Goal: Task Accomplishment & Management: Complete application form

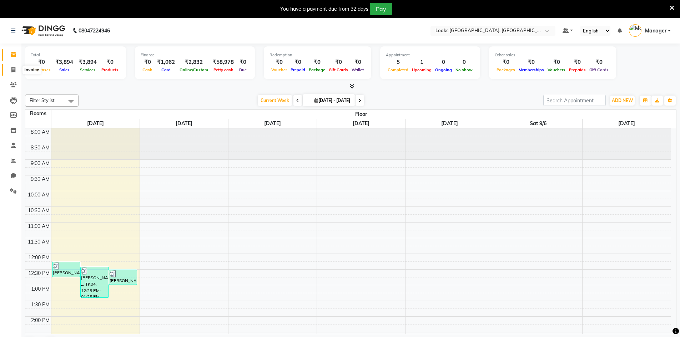
click at [12, 67] on icon at bounding box center [13, 69] width 4 height 5
select select "service"
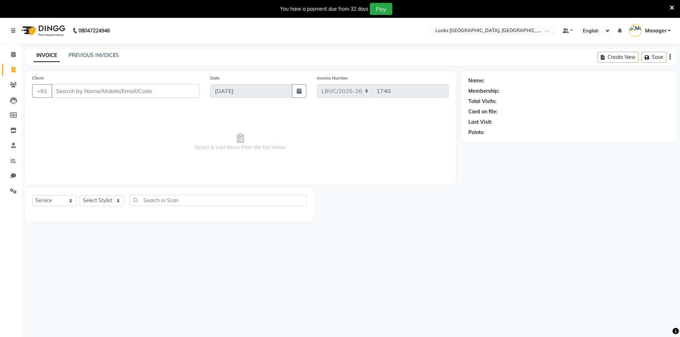
click at [90, 91] on input "Client" at bounding box center [125, 91] width 148 height 14
drag, startPoint x: 104, startPoint y: 201, endPoint x: 109, endPoint y: 203, distance: 4.5
click at [109, 203] on select "Select Stylist Counter_Sales Manager [PERSON_NAME] [PERSON_NAME] [PERSON_NAME]" at bounding box center [102, 200] width 45 height 11
select select "87804"
click at [80, 195] on select "Select Stylist Counter_Sales Manager [PERSON_NAME] [PERSON_NAME] [PERSON_NAME]" at bounding box center [102, 200] width 45 height 11
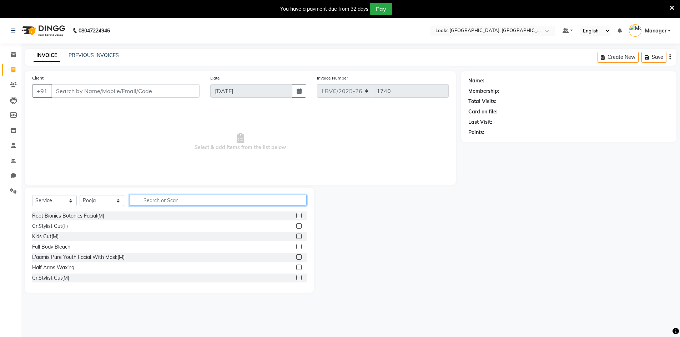
click at [167, 201] on input "text" at bounding box center [218, 200] width 177 height 11
drag, startPoint x: 183, startPoint y: 197, endPoint x: 172, endPoint y: 192, distance: 11.5
click at [176, 194] on div "Select Service Product Membership Package Voucher Prepaid Gift Card Select Styl…" at bounding box center [169, 240] width 289 height 105
drag, startPoint x: 188, startPoint y: 196, endPoint x: 20, endPoint y: 163, distance: 171.0
click at [20, 163] on div "Client +91 Date [DATE] Invoice Number LBVC/2025-26 V/2025 V/[PHONE_NUMBER] Sele…" at bounding box center [241, 182] width 442 height 222
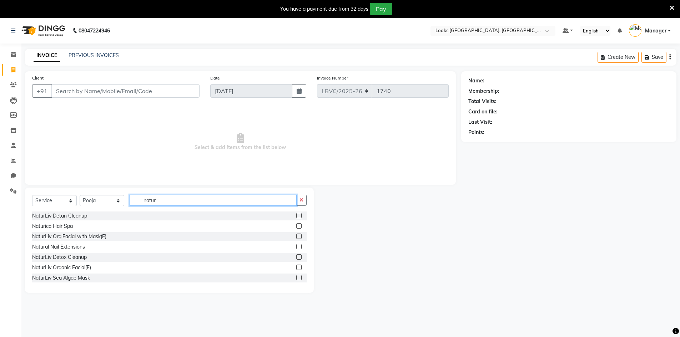
type input "natur"
click at [296, 237] on label at bounding box center [298, 236] width 5 height 5
click at [296, 237] on input "checkbox" at bounding box center [298, 237] width 5 height 5
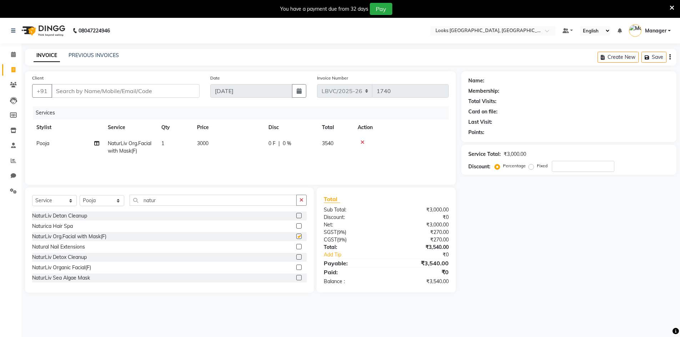
checkbox input "false"
click at [150, 87] on input "Client" at bounding box center [125, 91] width 148 height 14
type input "9"
type input "0"
type input "9304020858"
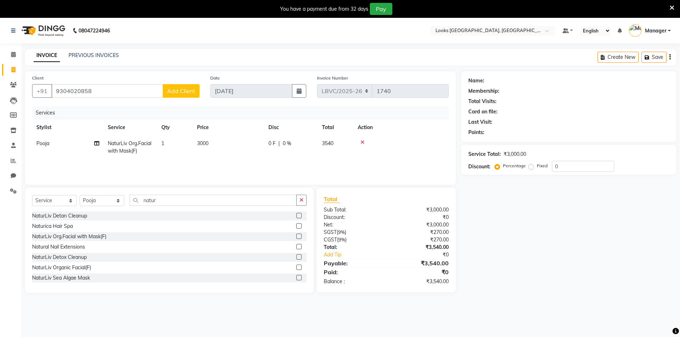
click at [184, 96] on button "Add Client" at bounding box center [181, 91] width 37 height 14
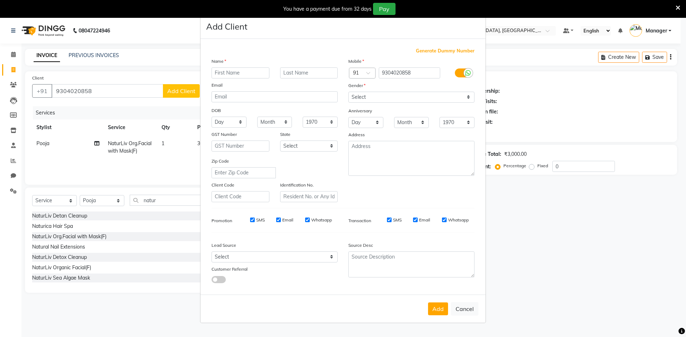
click at [240, 70] on input "text" at bounding box center [240, 72] width 58 height 11
type input "a"
type input "[PERSON_NAME]"
click at [331, 75] on input "text" at bounding box center [309, 72] width 58 height 11
type input ".."
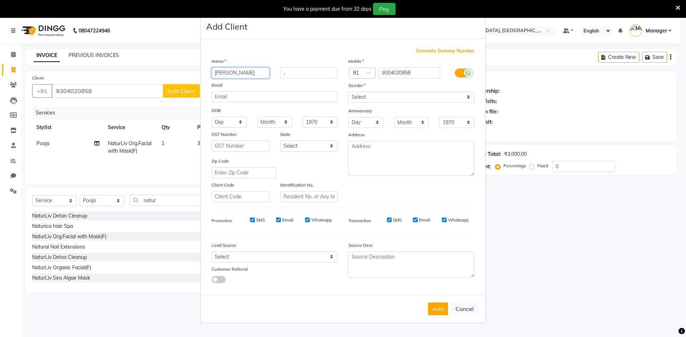
click at [217, 70] on input "[PERSON_NAME]" at bounding box center [240, 72] width 58 height 11
type input "[PERSON_NAME]"
click at [368, 101] on select "Select [DEMOGRAPHIC_DATA] [DEMOGRAPHIC_DATA] Other Prefer Not To Say" at bounding box center [411, 97] width 126 height 11
select select "[DEMOGRAPHIC_DATA]"
click at [348, 92] on select "Select [DEMOGRAPHIC_DATA] [DEMOGRAPHIC_DATA] Other Prefer Not To Say" at bounding box center [411, 97] width 126 height 11
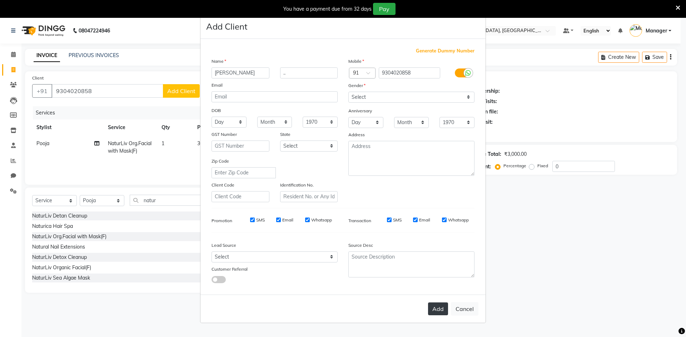
click at [445, 312] on button "Add" at bounding box center [438, 309] width 20 height 13
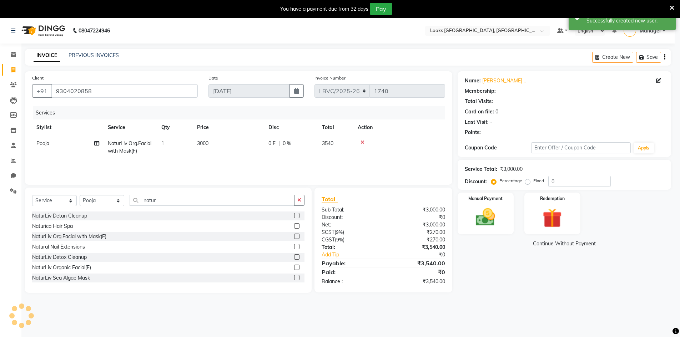
select select "1: Object"
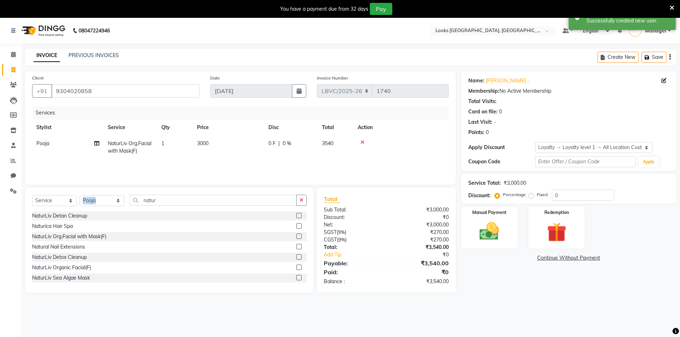
drag, startPoint x: 211, startPoint y: 193, endPoint x: 111, endPoint y: 194, distance: 99.6
click at [111, 194] on div "Select Service Product Membership Package Voucher Prepaid Gift Card Select Styl…" at bounding box center [169, 240] width 289 height 105
drag, startPoint x: 131, startPoint y: 201, endPoint x: 90, endPoint y: 204, distance: 41.1
click at [90, 204] on div "Select Service Product Membership Package Voucher Prepaid Gift Card Select Styl…" at bounding box center [169, 203] width 275 height 17
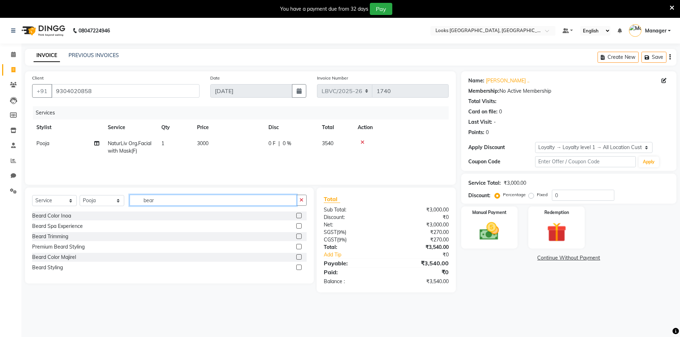
type input "bear"
click at [300, 237] on label at bounding box center [298, 236] width 5 height 5
click at [300, 237] on input "checkbox" at bounding box center [298, 237] width 5 height 5
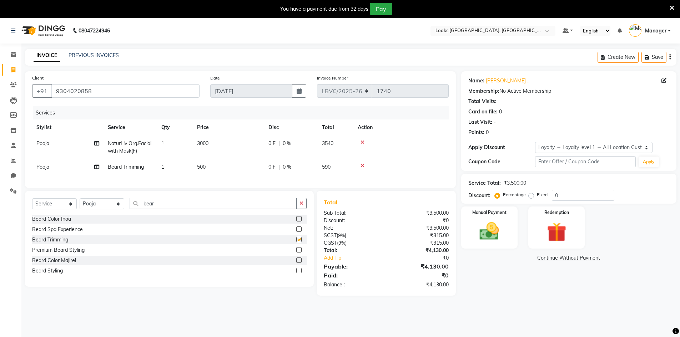
checkbox input "false"
click at [172, 208] on input "bear" at bounding box center [213, 203] width 167 height 11
click at [45, 164] on span "Pooja" at bounding box center [42, 167] width 13 height 6
select select "87804"
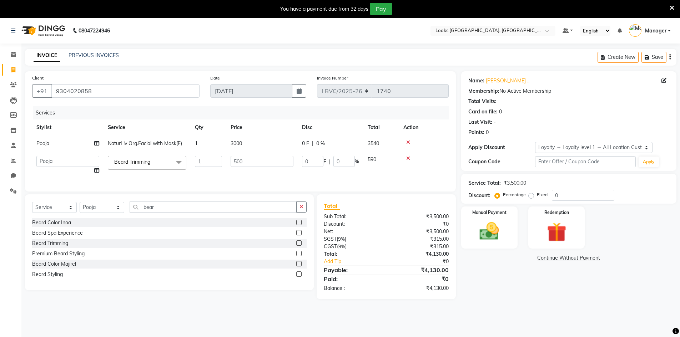
click at [134, 166] on span "[PERSON_NAME] Trimming x" at bounding box center [133, 162] width 43 height 7
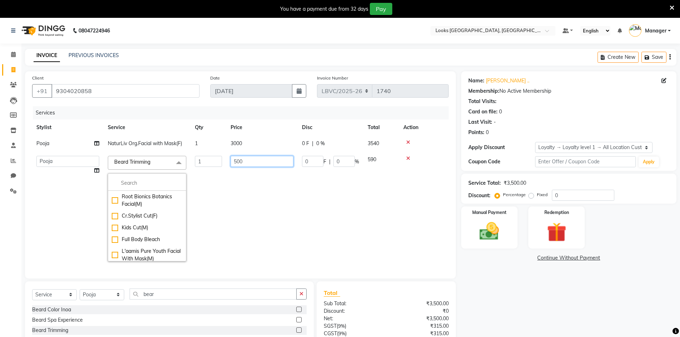
drag, startPoint x: 262, startPoint y: 230, endPoint x: 114, endPoint y: 183, distance: 155.3
click at [251, 229] on td "500" at bounding box center [261, 209] width 71 height 114
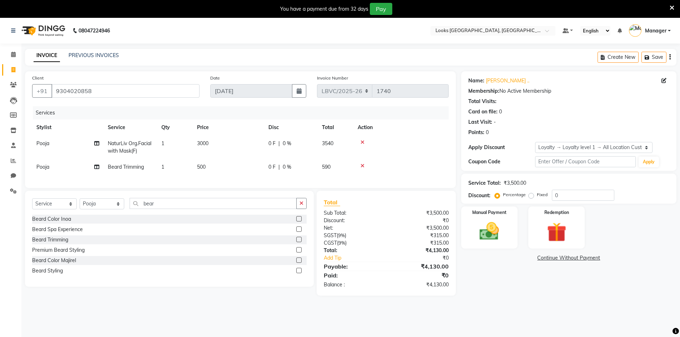
click at [44, 166] on span "Pooja" at bounding box center [42, 167] width 13 height 6
select select "87804"
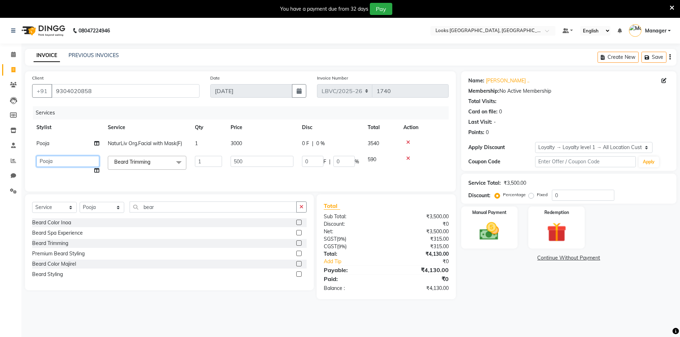
click at [67, 160] on select "Counter_Sales Manager [PERSON_NAME] Naobi Pooja Rashi [PERSON_NAME] [PERSON_NAM…" at bounding box center [67, 161] width 63 height 11
select select "87801"
click at [300, 141] on td "0 F | 0 %" at bounding box center [331, 144] width 66 height 16
select select "87804"
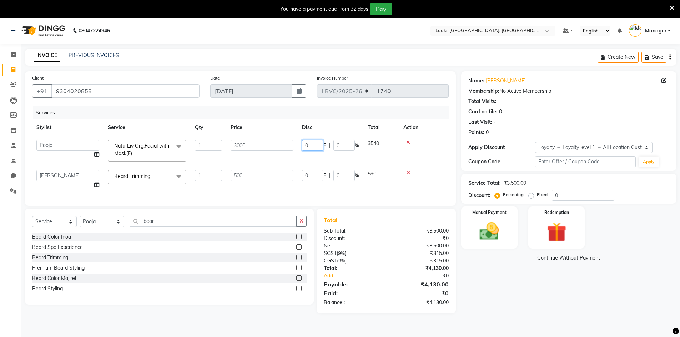
click at [307, 144] on input "0" at bounding box center [312, 145] width 21 height 11
drag, startPoint x: 281, startPoint y: 140, endPoint x: 261, endPoint y: 135, distance: 21.2
click at [266, 136] on tr "Counter_Sales Manager [PERSON_NAME] Naobi Pooja Rashi [PERSON_NAME] [PERSON_NAM…" at bounding box center [240, 151] width 417 height 30
type input "25"
click at [419, 177] on td at bounding box center [424, 179] width 50 height 27
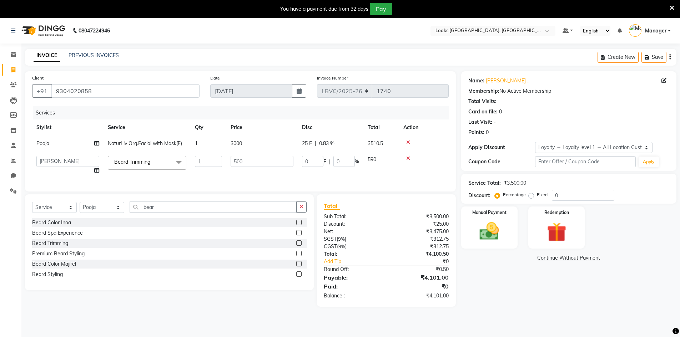
click at [515, 281] on div "Name: [PERSON_NAME] .. Membership: No Active Membership Total Visits: Card on f…" at bounding box center [571, 189] width 221 height 236
click at [495, 235] on img at bounding box center [489, 231] width 33 height 23
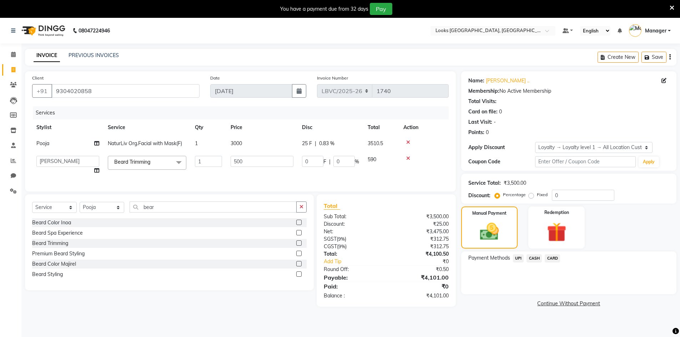
click at [356, 140] on td "25 F | 0.83 %" at bounding box center [331, 144] width 66 height 16
select select "87804"
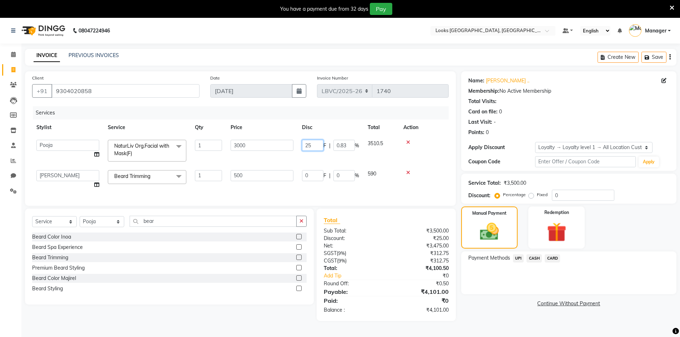
click at [315, 147] on input "25" at bounding box center [312, 145] width 21 height 11
click at [527, 282] on div "Payment Methods UPI CASH CARD" at bounding box center [568, 273] width 215 height 43
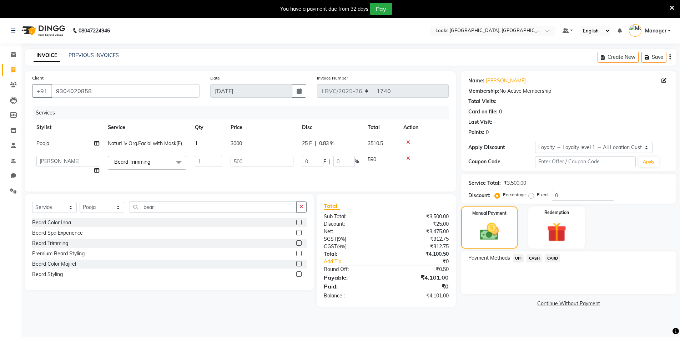
click at [329, 138] on td "25 F | 0.83 %" at bounding box center [331, 144] width 66 height 16
select select "87804"
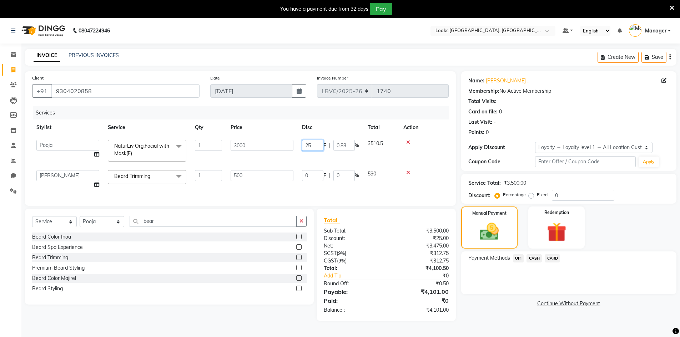
drag, startPoint x: 319, startPoint y: 142, endPoint x: 343, endPoint y: 160, distance: 29.4
click at [299, 147] on td "25 F | 0.83 %" at bounding box center [331, 151] width 66 height 30
type input "0"
click at [413, 221] on div "Total Sub Total: ₹3,500.00 Discount: ₹25.00 Net: ₹3,475.00 SGST ( 9% ) ₹312.75 …" at bounding box center [386, 265] width 125 height 98
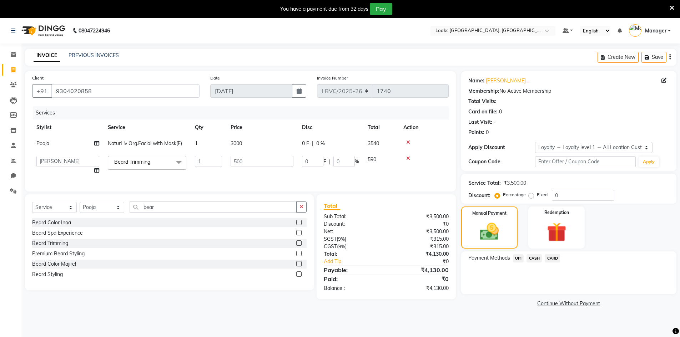
click at [313, 140] on span "|" at bounding box center [312, 143] width 1 height 7
select select "87804"
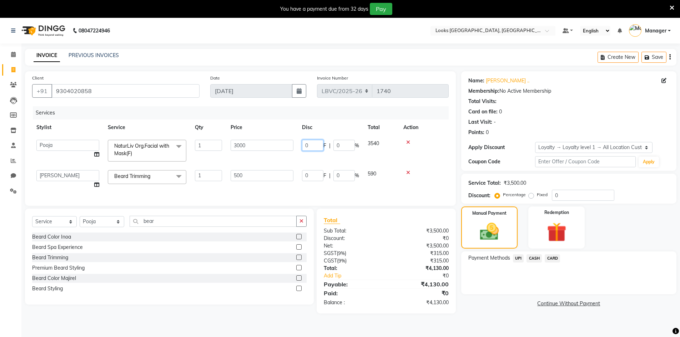
drag, startPoint x: 310, startPoint y: 145, endPoint x: 305, endPoint y: 143, distance: 5.2
click at [305, 143] on input "0" at bounding box center [312, 145] width 21 height 11
type input "875"
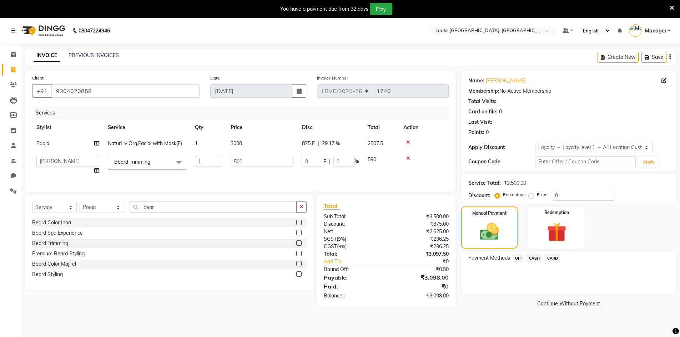
click at [446, 158] on tbody "Pooja NaturLiv Org.Facial with Mask(F) 1 3000 875 F | 29.17 % 2507.5 Counter_Sa…" at bounding box center [240, 157] width 417 height 43
click at [474, 286] on div "Payment Methods UPI CASH CARD" at bounding box center [568, 273] width 215 height 43
click at [370, 202] on div "Total Sub Total: ₹3,500.00 Discount: ₹875.00 Net: ₹2,625.00 SGST ( 9% ) ₹236.25…" at bounding box center [386, 251] width 139 height 112
click at [539, 290] on div "Payment Methods UPI CASH CARD" at bounding box center [568, 273] width 215 height 43
click at [306, 141] on span "875 F" at bounding box center [308, 143] width 13 height 7
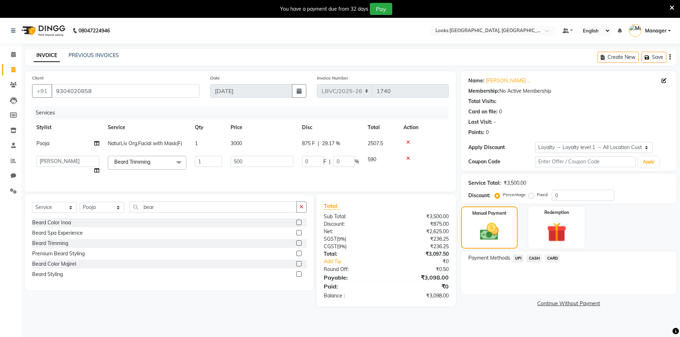
select select "87804"
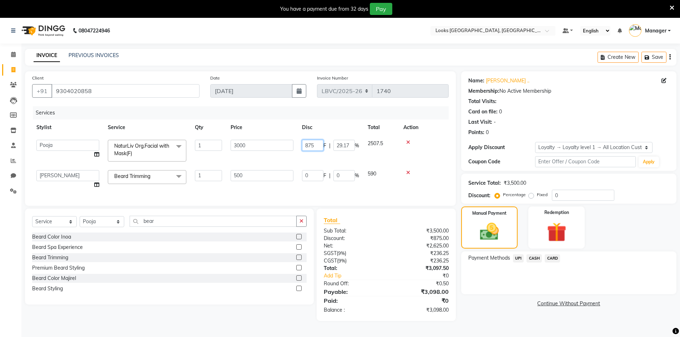
drag, startPoint x: 315, startPoint y: 147, endPoint x: 288, endPoint y: 147, distance: 26.4
click at [292, 147] on tr "Counter_Sales Manager [PERSON_NAME] Naobi Pooja Rashi [PERSON_NAME] [PERSON_NAM…" at bounding box center [240, 151] width 417 height 30
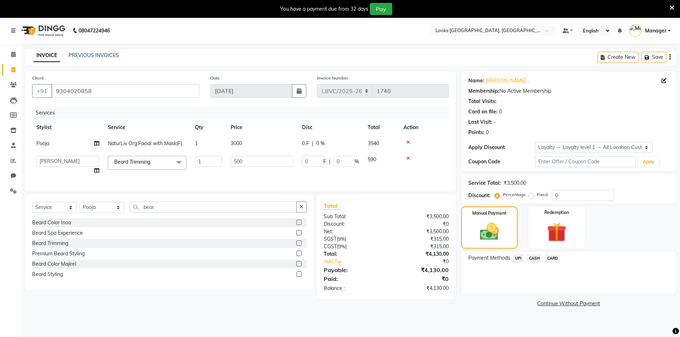
click at [324, 145] on span "0 %" at bounding box center [320, 143] width 9 height 7
select select "87804"
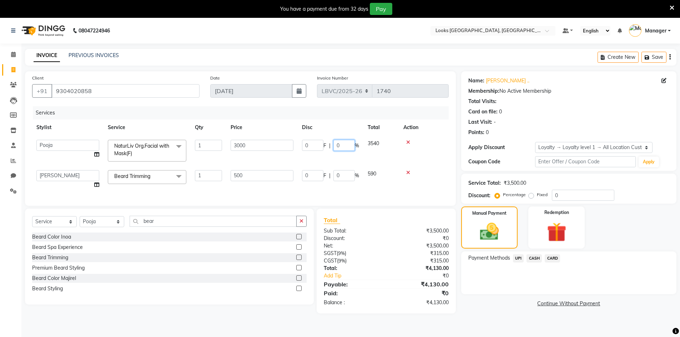
drag, startPoint x: 348, startPoint y: 146, endPoint x: 317, endPoint y: 148, distance: 31.5
click at [317, 148] on div "0 F | 0 %" at bounding box center [330, 145] width 57 height 11
type input "25"
click at [396, 193] on div "Client [PHONE_NUMBER] Date [DATE] Invoice Number LBVC/2025-26 V/2025 V/[PHONE_N…" at bounding box center [240, 138] width 431 height 135
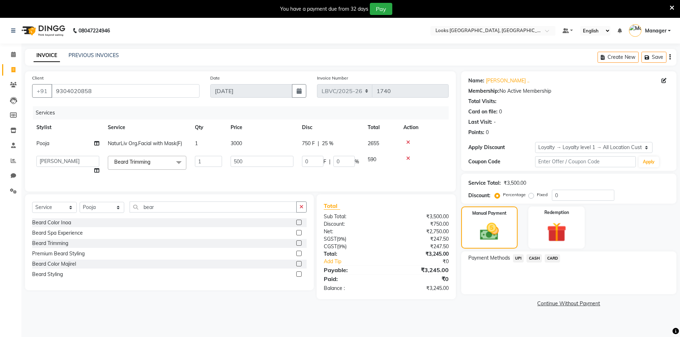
click at [512, 286] on div "Payment Methods UPI CASH CARD" at bounding box center [568, 273] width 215 height 43
click at [371, 174] on td "590" at bounding box center [382, 165] width 36 height 27
click at [504, 301] on link "Continue Without Payment" at bounding box center [569, 303] width 212 height 7
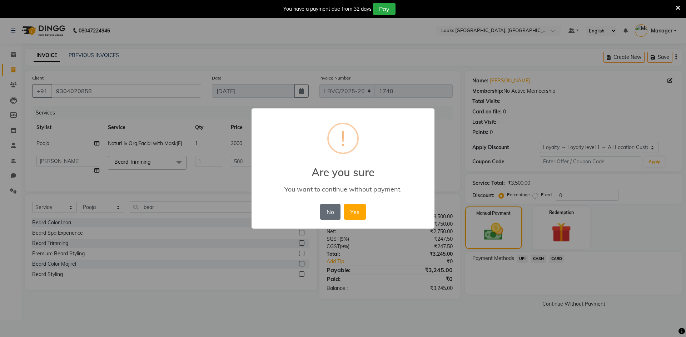
click at [325, 213] on button "No" at bounding box center [330, 212] width 20 height 16
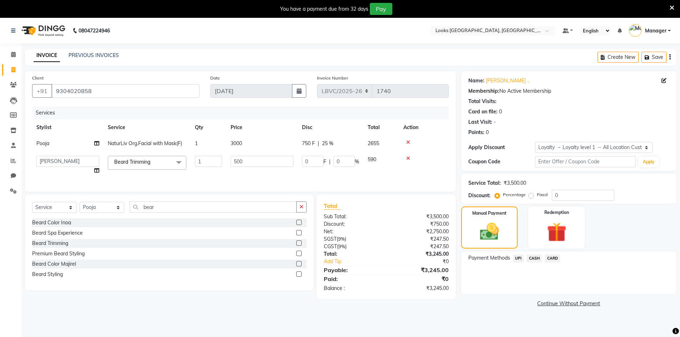
click at [339, 146] on div "750 F | 25 %" at bounding box center [330, 143] width 57 height 7
select select "87804"
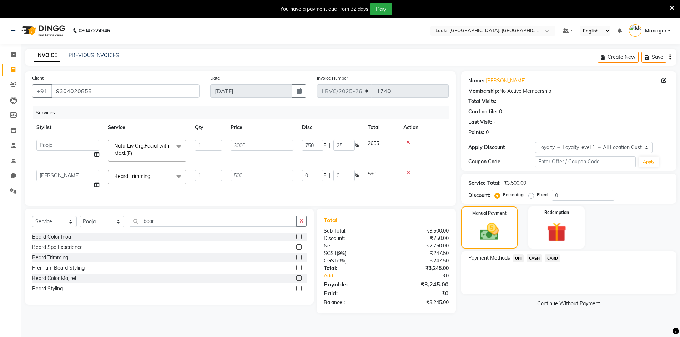
click at [512, 294] on div "Payment Methods UPI CASH CARD" at bounding box center [568, 273] width 215 height 43
click at [265, 146] on input "3000" at bounding box center [262, 145] width 63 height 11
drag, startPoint x: 273, startPoint y: 149, endPoint x: 166, endPoint y: 149, distance: 107.1
click at [166, 149] on tr "Counter_Sales Manager [PERSON_NAME] Naobi Pooja Rashi [PERSON_NAME] [PERSON_NAM…" at bounding box center [240, 151] width 417 height 30
type input "3500"
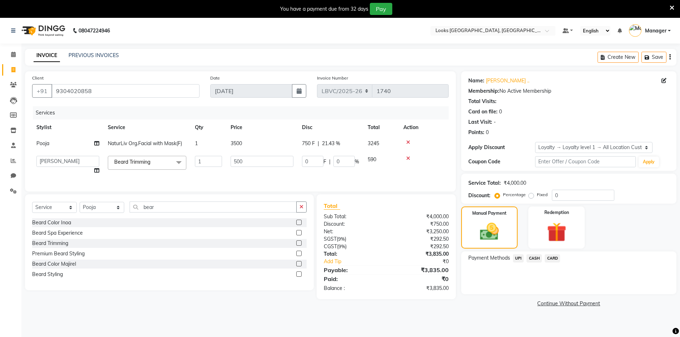
click at [494, 301] on link "Continue Without Payment" at bounding box center [569, 303] width 212 height 7
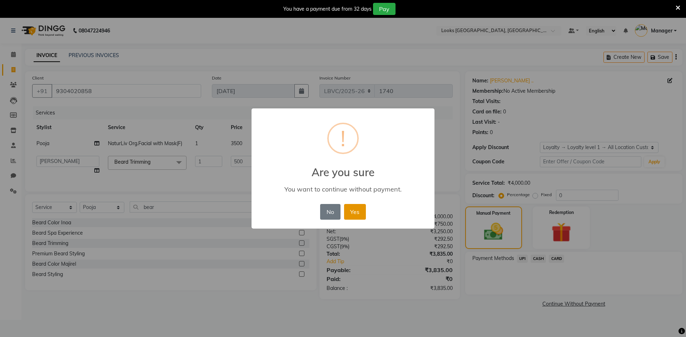
click at [352, 211] on button "Yes" at bounding box center [355, 212] width 22 height 16
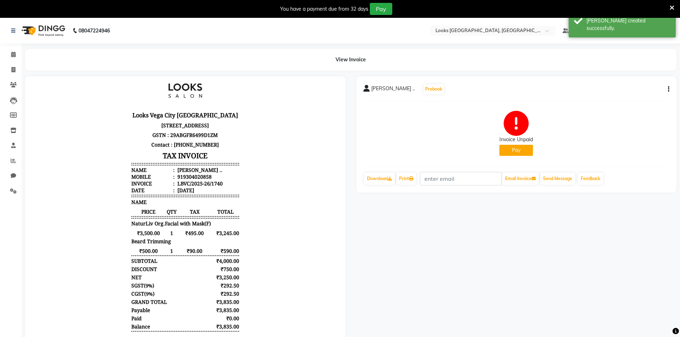
click at [670, 90] on div "[PERSON_NAME] .. Prebook Invoice Unpaid Pay Download Print Email Invoice Send M…" at bounding box center [516, 134] width 321 height 116
click at [668, 89] on icon "button" at bounding box center [668, 89] width 1 height 0
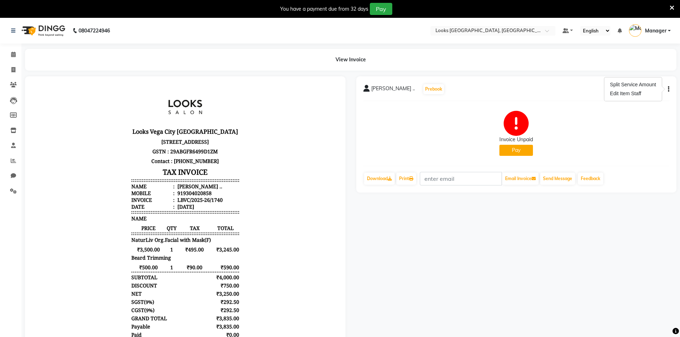
click at [668, 90] on button "button" at bounding box center [667, 89] width 4 height 7
click at [14, 56] on icon at bounding box center [13, 54] width 5 height 5
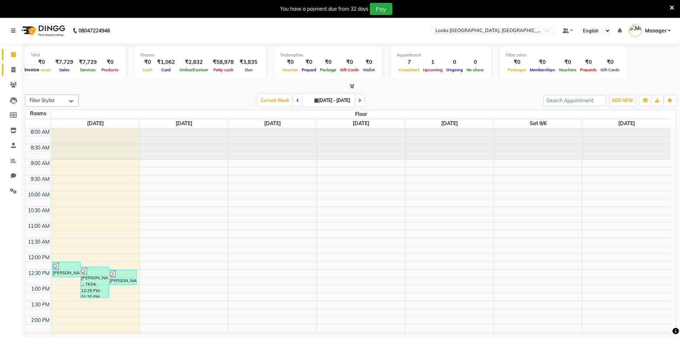
click at [14, 74] on span at bounding box center [13, 70] width 12 height 8
select select "service"
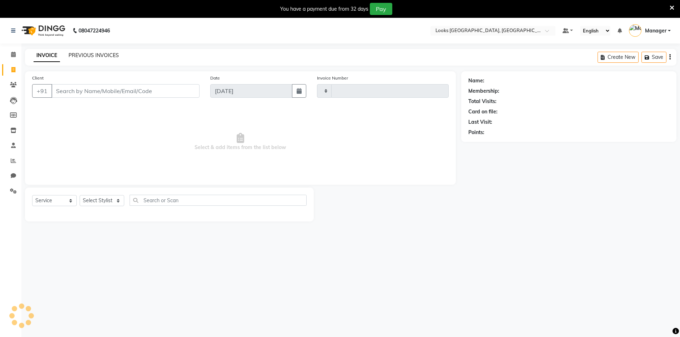
click at [104, 56] on link "PREVIOUS INVOICES" at bounding box center [94, 55] width 50 height 6
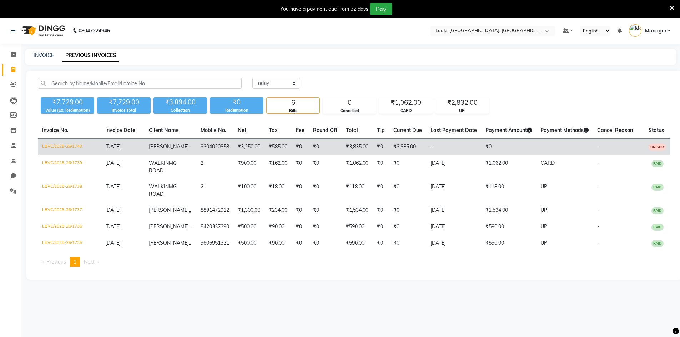
click at [254, 154] on td "₹3,250.00" at bounding box center [249, 147] width 31 height 17
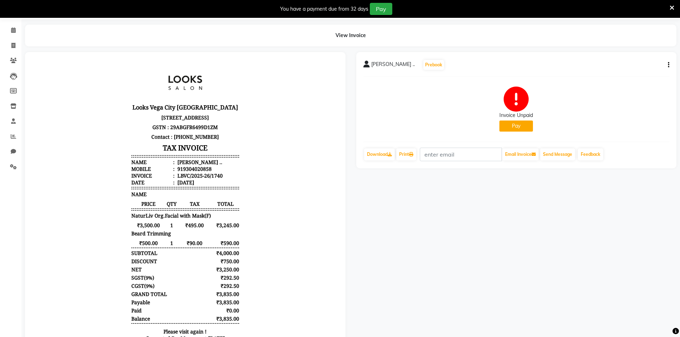
scroll to position [71, 0]
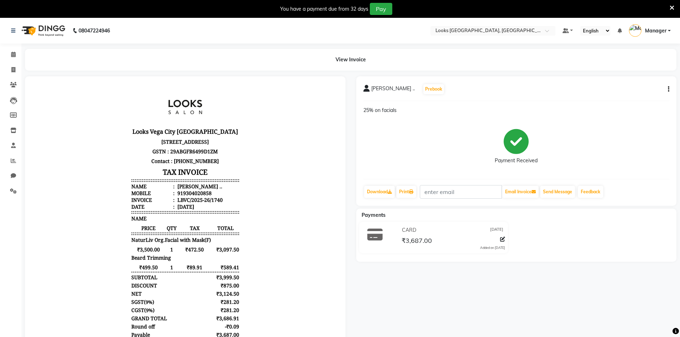
click at [466, 283] on div "[PERSON_NAME] .. Prebook 25% on facials Payment Received Download Print Email I…" at bounding box center [516, 246] width 331 height 340
click at [12, 53] on icon at bounding box center [13, 54] width 5 height 5
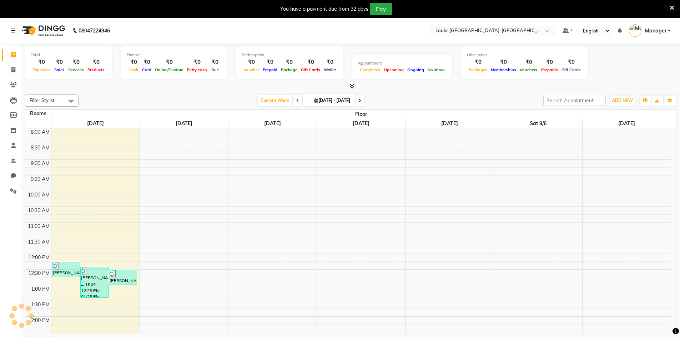
click at [12, 53] on icon at bounding box center [13, 54] width 5 height 5
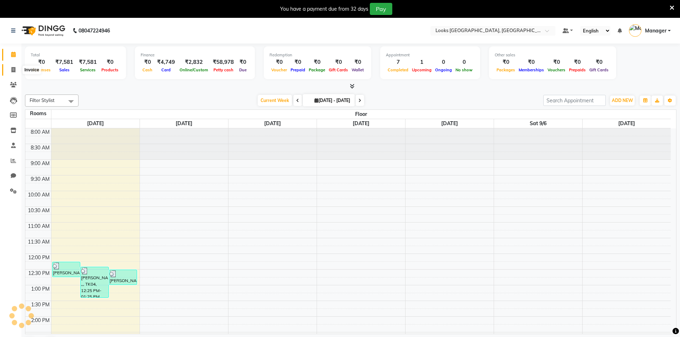
click at [18, 72] on span at bounding box center [13, 70] width 12 height 8
select select "service"
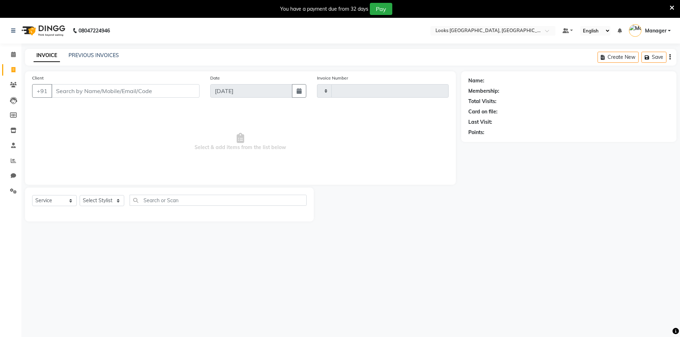
type input "1741"
select select "8707"
click at [111, 202] on select "Select Stylist Counter_Sales Manager [PERSON_NAME] [PERSON_NAME] [PERSON_NAME]" at bounding box center [102, 200] width 45 height 11
select select "87801"
click at [80, 195] on select "Select Stylist Counter_Sales Manager [PERSON_NAME] [PERSON_NAME] [PERSON_NAME]" at bounding box center [102, 200] width 45 height 11
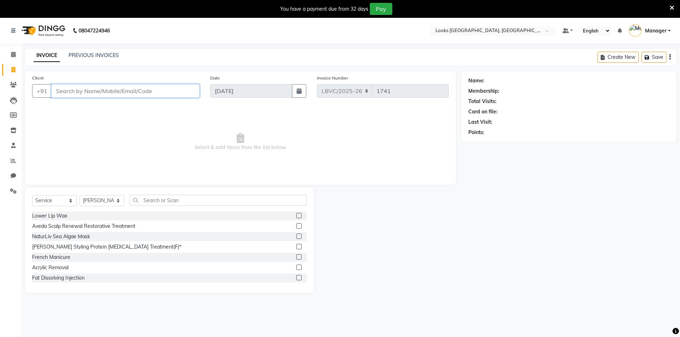
click at [91, 91] on input "Client" at bounding box center [125, 91] width 148 height 14
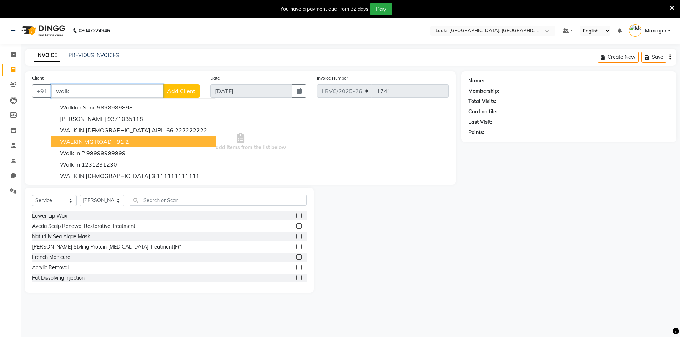
click at [132, 140] on button "WALKIN MG ROAD +91 2" at bounding box center [133, 141] width 164 height 11
type input "2"
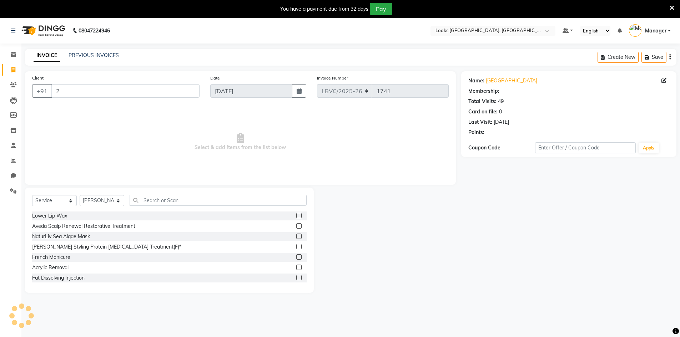
select select "1: Object"
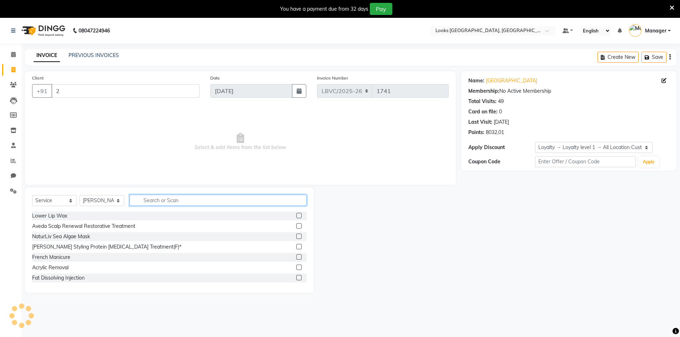
click at [176, 201] on input "text" at bounding box center [218, 200] width 177 height 11
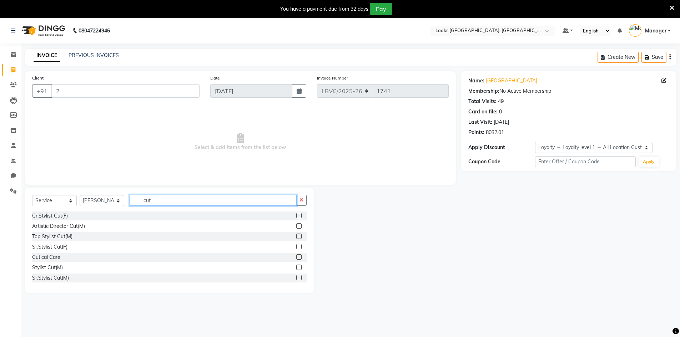
type input "cut"
click at [89, 267] on div "Stylist Cut(M)" at bounding box center [169, 268] width 275 height 9
click at [296, 267] on label at bounding box center [298, 267] width 5 height 5
click at [296, 267] on input "checkbox" at bounding box center [298, 268] width 5 height 5
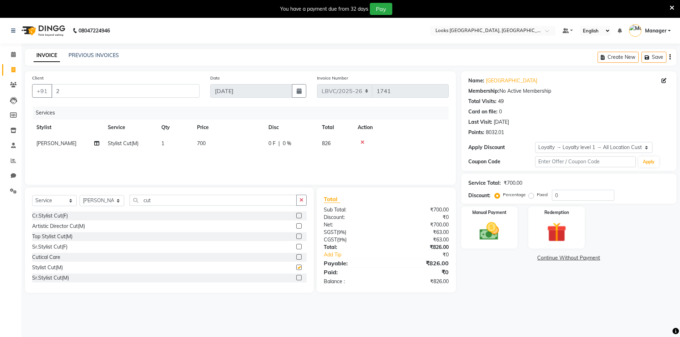
checkbox input "false"
click at [109, 195] on select "Select Stylist Counter_Sales Manager [PERSON_NAME] [PERSON_NAME] [PERSON_NAME]" at bounding box center [102, 200] width 45 height 11
select select "87804"
click at [80, 195] on select "Select Stylist Counter_Sales Manager [PERSON_NAME] [PERSON_NAME] [PERSON_NAME]" at bounding box center [102, 200] width 45 height 11
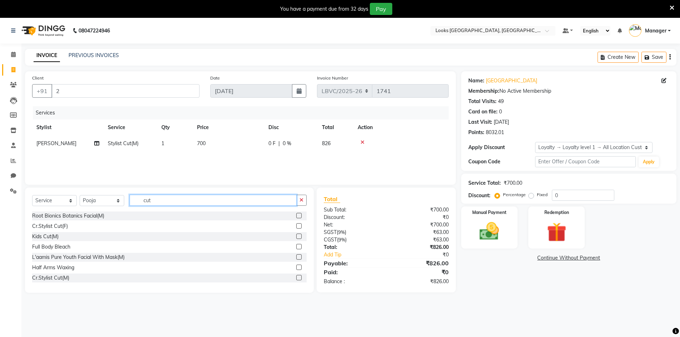
drag, startPoint x: 169, startPoint y: 202, endPoint x: 24, endPoint y: 182, distance: 146.4
click at [42, 186] on div "Client +91 2 Date 01-09-2025 Invoice Number LBVC/2025-26 V/2025 V/2025-26 1741 …" at bounding box center [241, 182] width 442 height 222
type input "mass"
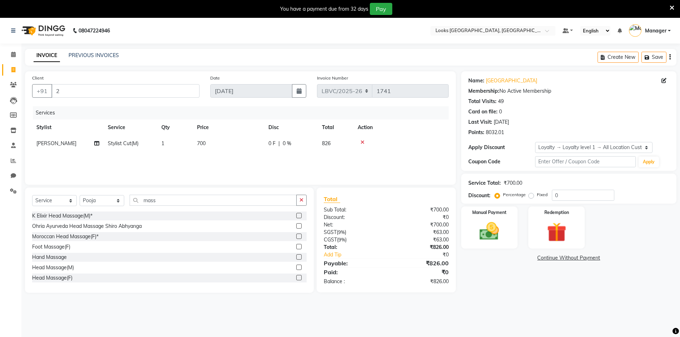
click at [296, 268] on label at bounding box center [298, 267] width 5 height 5
click at [296, 268] on input "checkbox" at bounding box center [298, 268] width 5 height 5
checkbox input "false"
click at [206, 155] on td "800" at bounding box center [228, 160] width 71 height 16
select select "87804"
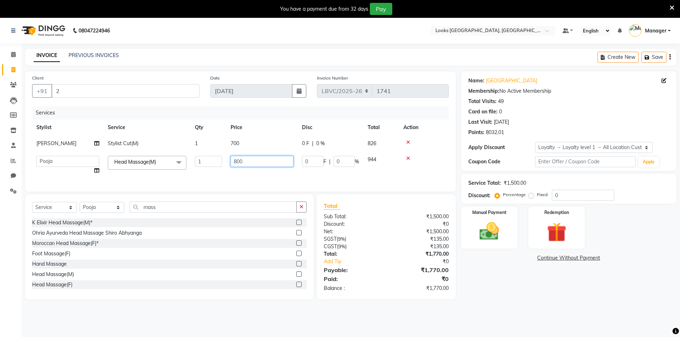
drag, startPoint x: 252, startPoint y: 160, endPoint x: 188, endPoint y: 164, distance: 64.4
click at [195, 164] on tr "Counter_Sales Manager Mohsin Naobi Pooja Rashi Paliwal Rihan Sohail Vipin Head …" at bounding box center [240, 165] width 417 height 27
type input "1200"
click at [231, 141] on td "700" at bounding box center [261, 144] width 71 height 16
select select "87801"
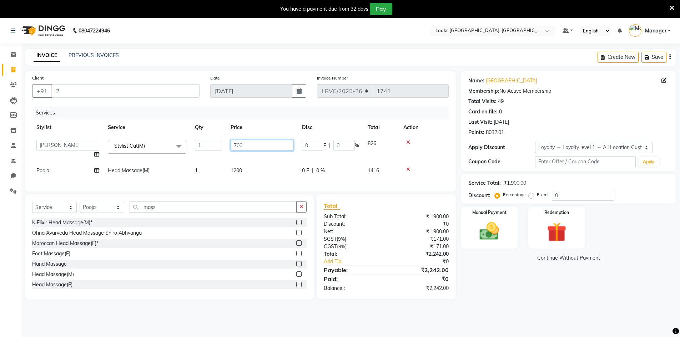
drag, startPoint x: 266, startPoint y: 148, endPoint x: 147, endPoint y: 123, distance: 120.9
click at [147, 123] on table "Stylist Service Qty Price Disc Total Action Counter_Sales Manager Mohsin Naobi …" at bounding box center [240, 149] width 417 height 59
type input "900"
drag, startPoint x: 262, startPoint y: 167, endPoint x: 284, endPoint y: 170, distance: 22.7
click at [275, 163] on tr "Pooja Head Massage(M) 1 1200 0 F | 0 % 1416" at bounding box center [240, 171] width 417 height 16
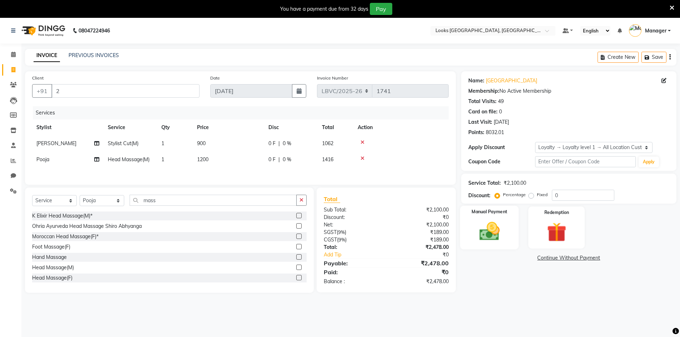
click at [510, 245] on div "Manual Payment" at bounding box center [489, 228] width 59 height 44
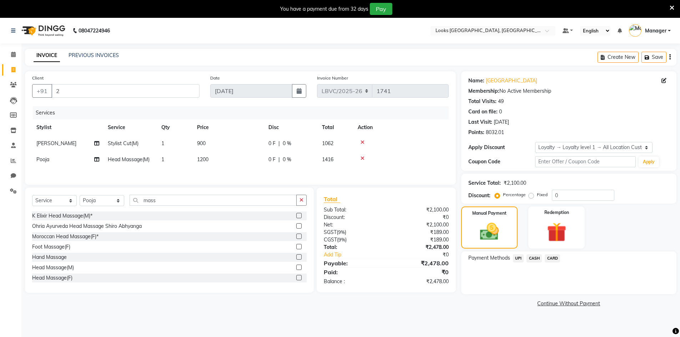
click at [550, 257] on span "CARD" at bounding box center [552, 259] width 15 height 8
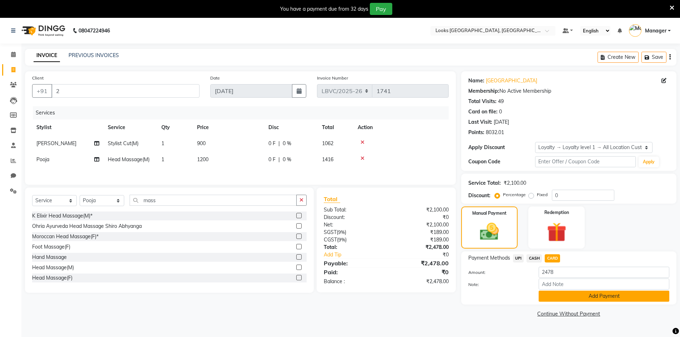
click at [569, 300] on button "Add Payment" at bounding box center [604, 296] width 131 height 11
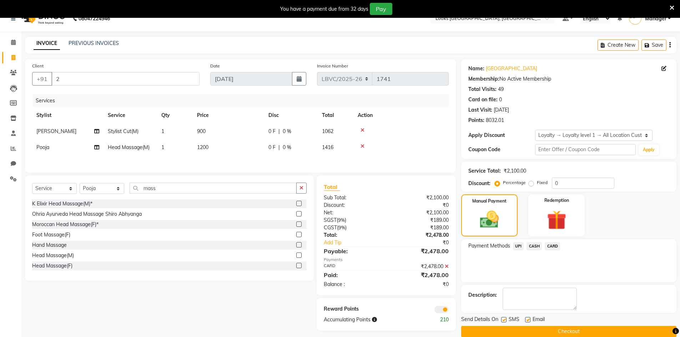
scroll to position [23, 0]
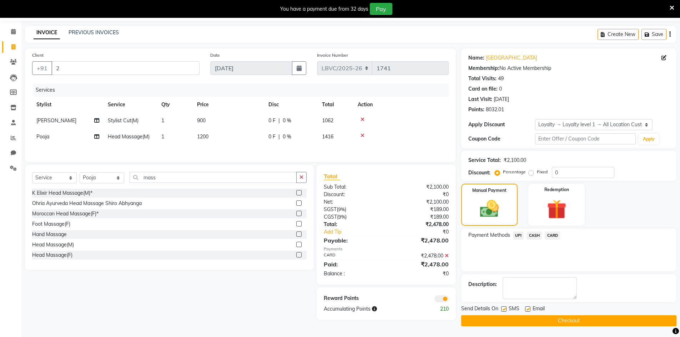
click at [568, 320] on button "Checkout" at bounding box center [568, 321] width 215 height 11
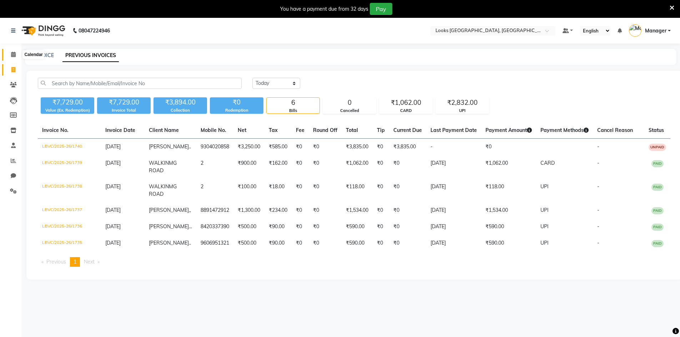
click at [14, 59] on span at bounding box center [13, 55] width 12 height 8
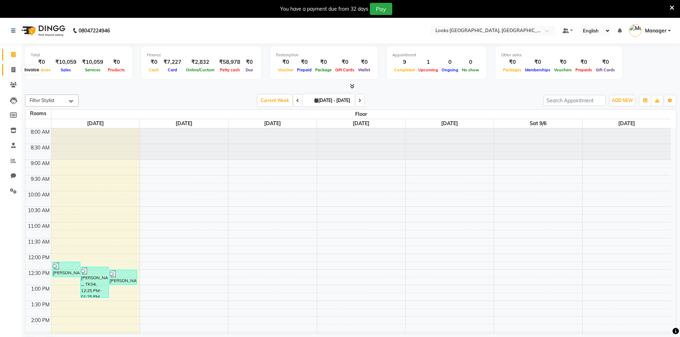
click at [14, 71] on icon at bounding box center [13, 69] width 4 height 5
select select "service"
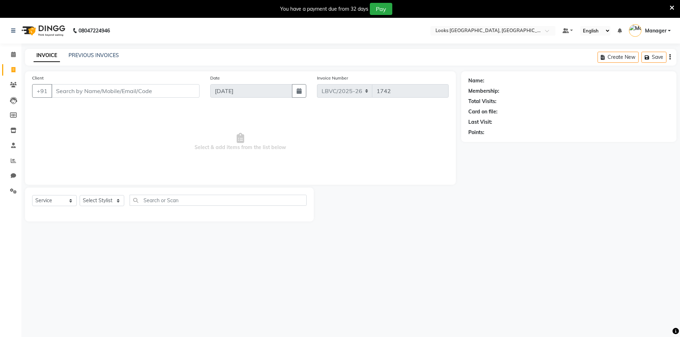
click at [87, 99] on div "Client +91" at bounding box center [116, 88] width 178 height 29
click at [113, 204] on select "Select Stylist Counter_Sales Manager [PERSON_NAME] [PERSON_NAME] [PERSON_NAME]" at bounding box center [102, 200] width 45 height 11
select select "87801"
click at [80, 195] on select "Select Stylist Counter_Sales Manager [PERSON_NAME] [PERSON_NAME] [PERSON_NAME]" at bounding box center [102, 200] width 45 height 11
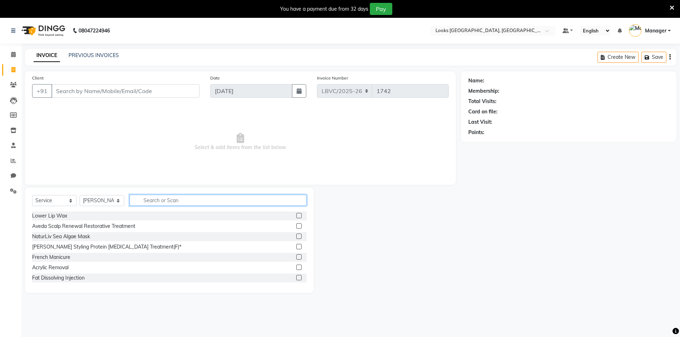
click at [177, 204] on input "text" at bounding box center [218, 200] width 177 height 11
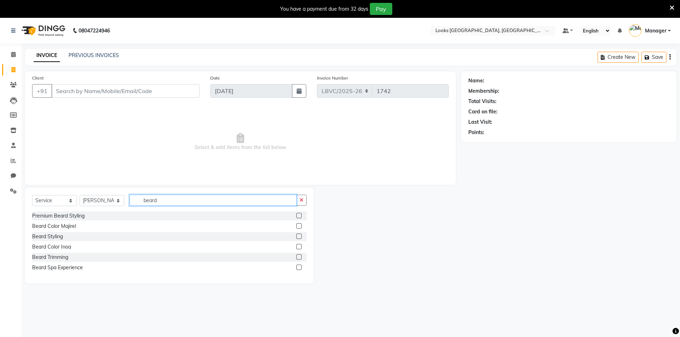
type input "beard"
click at [298, 258] on label at bounding box center [298, 257] width 5 height 5
click at [298, 258] on input "checkbox" at bounding box center [298, 257] width 5 height 5
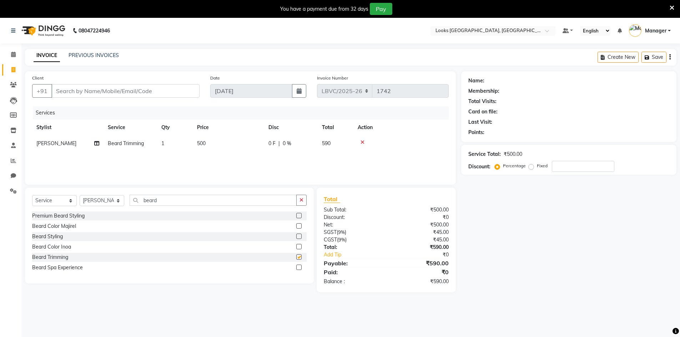
checkbox input "false"
click at [198, 141] on span "500" at bounding box center [201, 143] width 9 height 6
select select "87801"
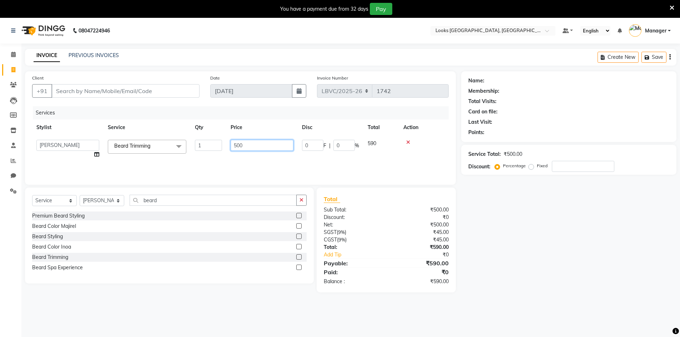
drag, startPoint x: 240, startPoint y: 145, endPoint x: 200, endPoint y: 137, distance: 41.0
click at [211, 135] on table "Stylist Service Qty Price Disc Total Action Counter_Sales Manager Mohsin Naobi …" at bounding box center [240, 141] width 417 height 43
type input "350"
click at [205, 167] on div "Services Stylist Service Qty Price Disc Total Action Counter_Sales Manager Mohs…" at bounding box center [240, 141] width 417 height 71
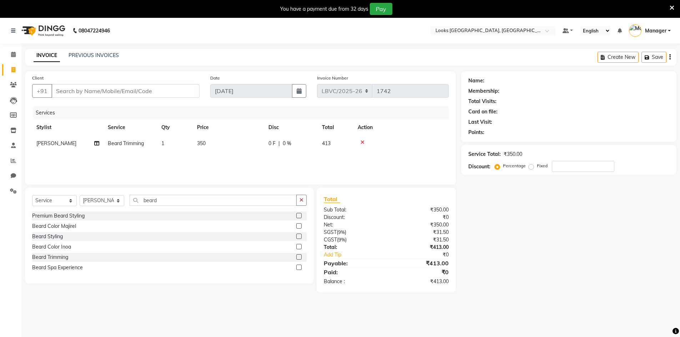
click at [185, 195] on div "Select Service Product Membership Package Voucher Prepaid Gift Card Select Styl…" at bounding box center [169, 236] width 289 height 96
drag, startPoint x: 192, startPoint y: 208, endPoint x: 193, endPoint y: 205, distance: 3.6
click at [192, 206] on div "Select Service Product Membership Package Voucher Prepaid Gift Card Select Styl…" at bounding box center [169, 203] width 275 height 17
drag, startPoint x: 193, startPoint y: 205, endPoint x: 114, endPoint y: 197, distance: 80.0
click at [139, 200] on input "beard" at bounding box center [213, 200] width 167 height 11
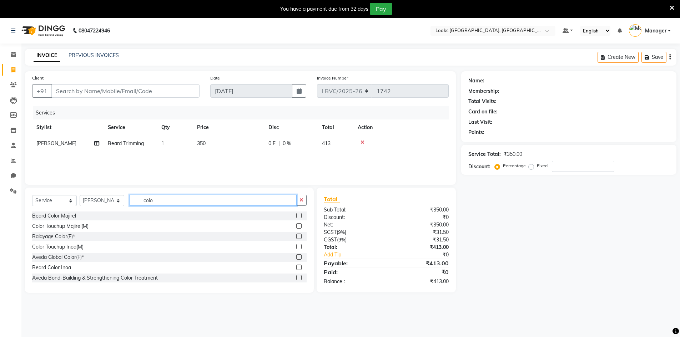
type input "colo"
click at [296, 246] on label at bounding box center [298, 246] width 5 height 5
click at [296, 246] on input "checkbox" at bounding box center [298, 247] width 5 height 5
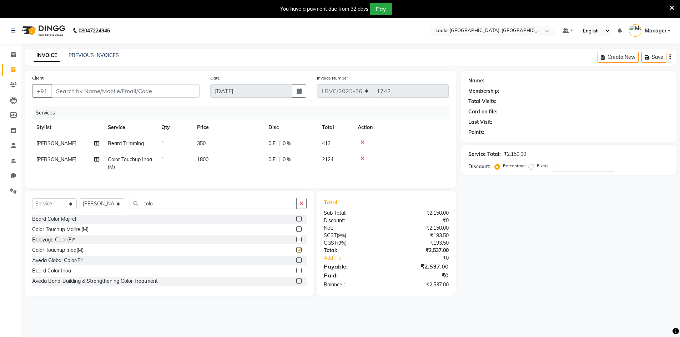
checkbox input "false"
click at [209, 160] on span "1800" at bounding box center [202, 159] width 11 height 6
select select "87801"
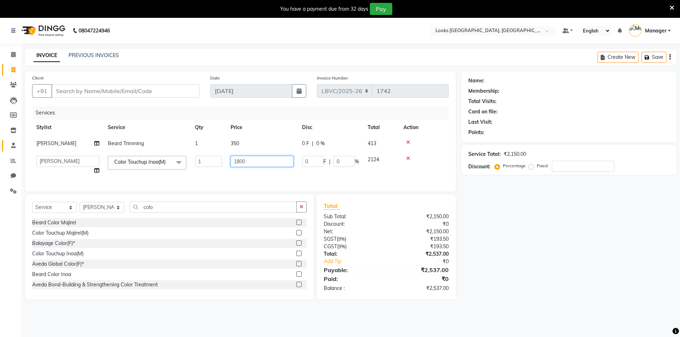
drag, startPoint x: 238, startPoint y: 164, endPoint x: 6, endPoint y: 149, distance: 232.9
click at [4, 159] on app-home "08047224946 Select Location × Looks Vega City, Bengaluru Default Panel My Panel…" at bounding box center [340, 164] width 680 height 293
type input "1500"
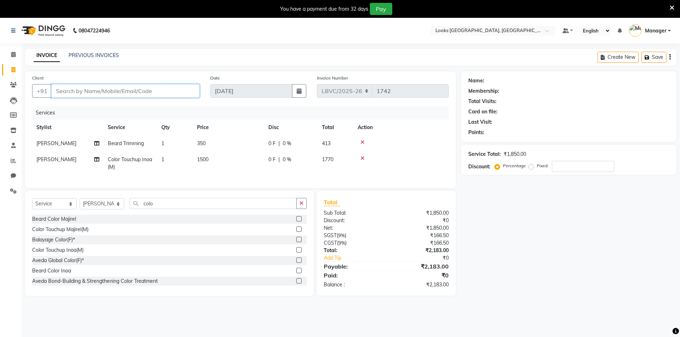
click at [114, 97] on input "Client" at bounding box center [125, 91] width 148 height 14
click at [112, 93] on input "Client" at bounding box center [125, 91] width 148 height 14
click at [88, 93] on input "Client" at bounding box center [125, 91] width 148 height 14
type input "w"
type input "0"
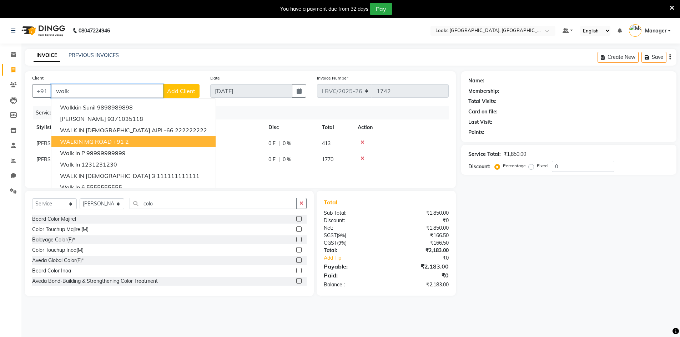
click at [127, 141] on ngb-highlight "+91 2" at bounding box center [121, 141] width 16 height 7
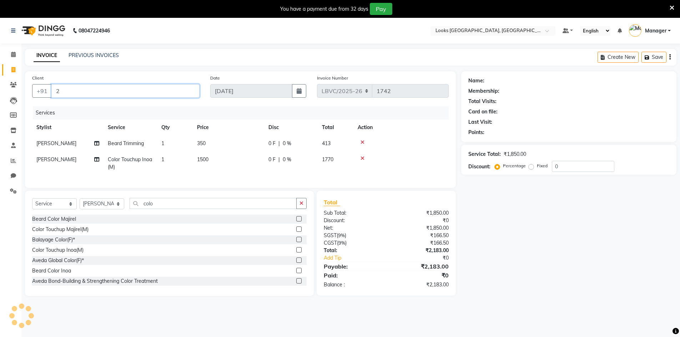
type input "2"
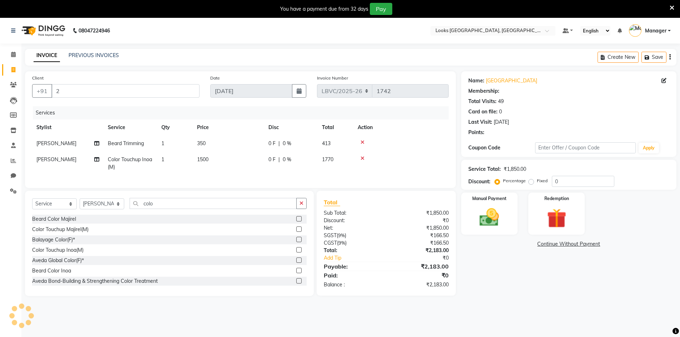
select select "1: Object"
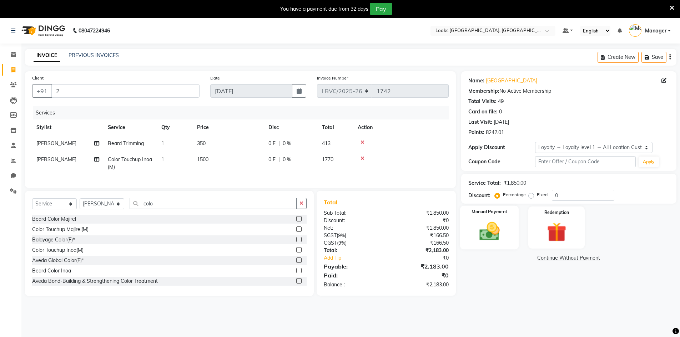
click at [491, 237] on img at bounding box center [489, 231] width 33 height 23
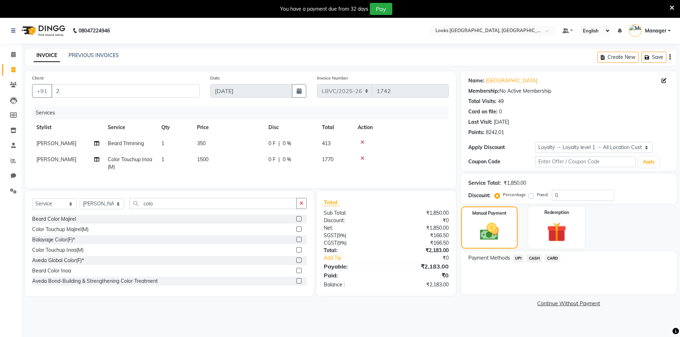
click at [550, 257] on span "CARD" at bounding box center [552, 259] width 15 height 8
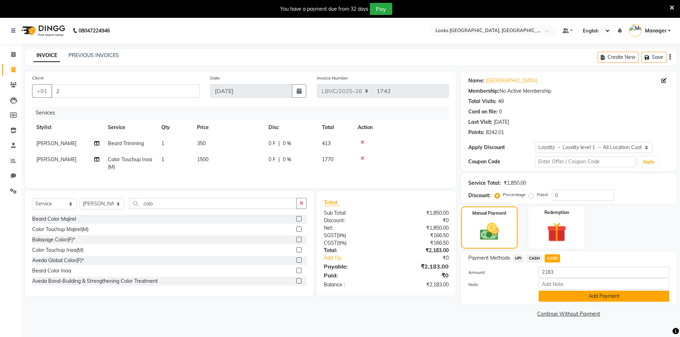
click at [561, 297] on button "Add Payment" at bounding box center [604, 296] width 131 height 11
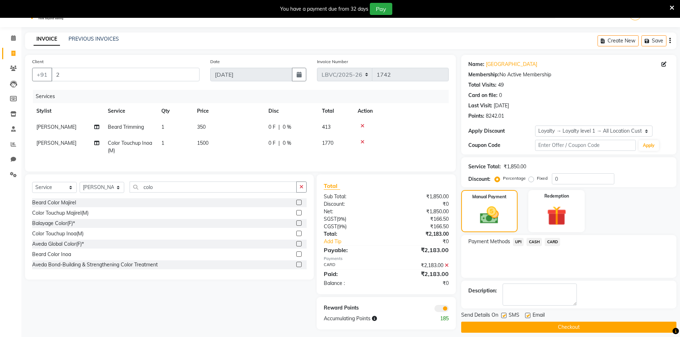
scroll to position [25, 0]
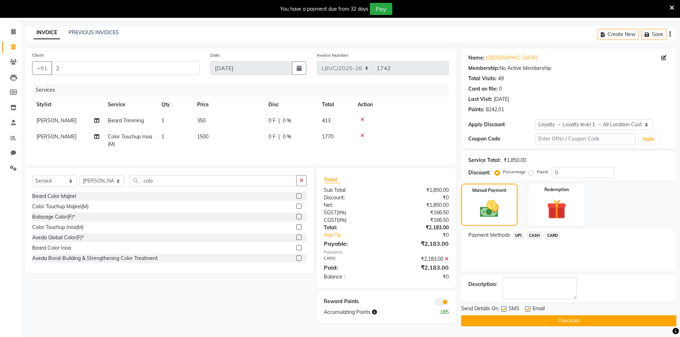
click at [529, 320] on button "Checkout" at bounding box center [568, 321] width 215 height 11
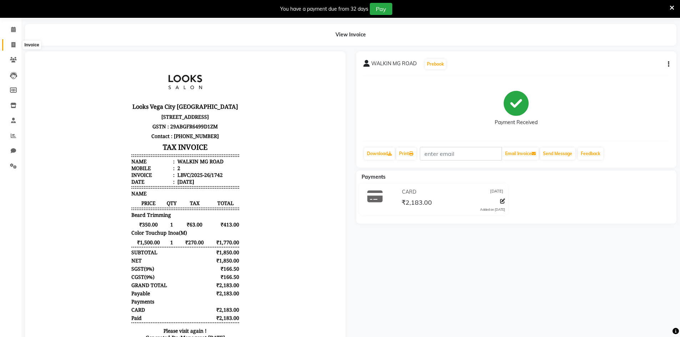
click at [8, 45] on span at bounding box center [13, 45] width 12 height 8
select select "service"
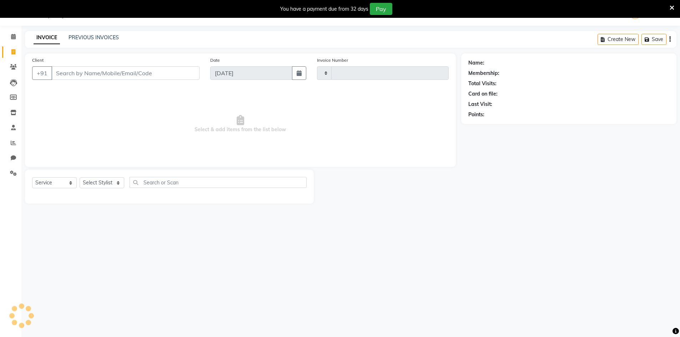
scroll to position [18, 0]
type input "1743"
select select "8707"
click at [120, 75] on input "Client" at bounding box center [125, 73] width 148 height 14
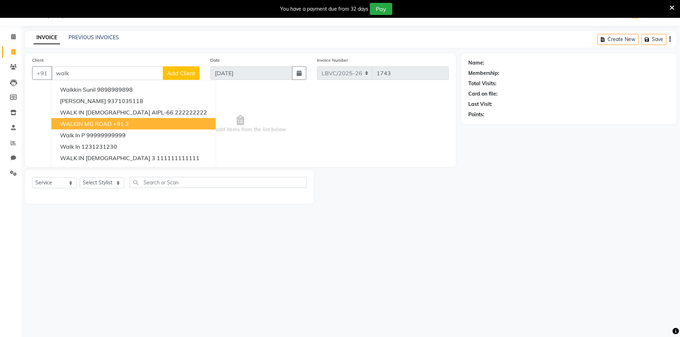
click at [146, 124] on button "WALKIN MG ROAD +91 2" at bounding box center [133, 123] width 164 height 11
type input "2"
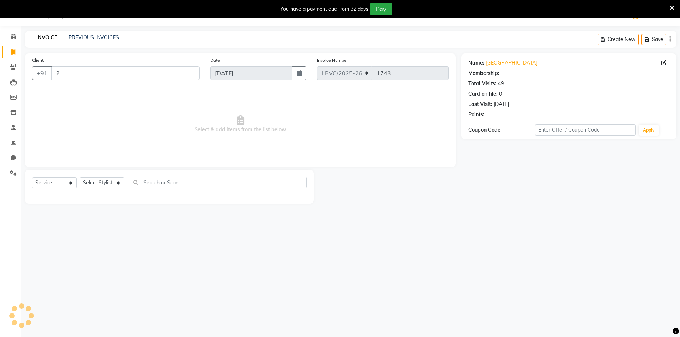
select select "1: Object"
click at [111, 187] on select "Select Stylist Counter_Sales Manager [PERSON_NAME] [PERSON_NAME] [PERSON_NAME]" at bounding box center [102, 182] width 45 height 11
click at [80, 177] on select "Select Stylist Counter_Sales Manager [PERSON_NAME] [PERSON_NAME] [PERSON_NAME]" at bounding box center [102, 182] width 45 height 11
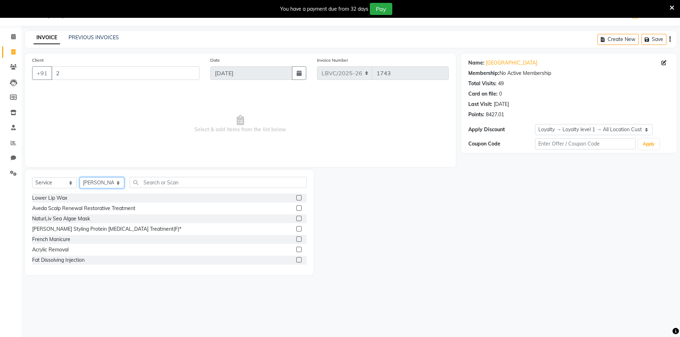
click at [117, 184] on select "Select Stylist Counter_Sales Manager [PERSON_NAME] [PERSON_NAME] [PERSON_NAME]" at bounding box center [102, 182] width 45 height 11
select select "87799"
click at [80, 177] on select "Select Stylist Counter_Sales Manager [PERSON_NAME] [PERSON_NAME] [PERSON_NAME]" at bounding box center [102, 182] width 45 height 11
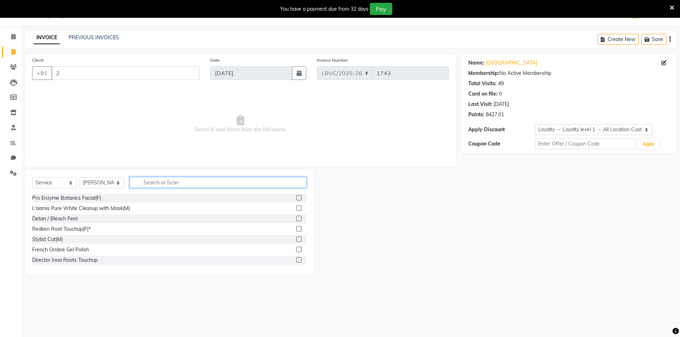
click at [153, 184] on input "text" at bounding box center [218, 182] width 177 height 11
type input "wash"
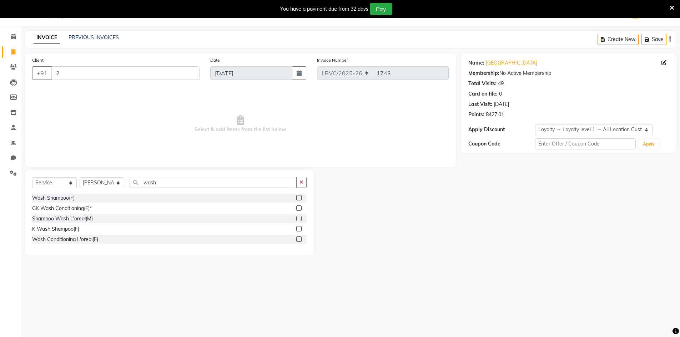
click at [299, 231] on label at bounding box center [298, 228] width 5 height 5
click at [299, 231] on input "checkbox" at bounding box center [298, 229] width 5 height 5
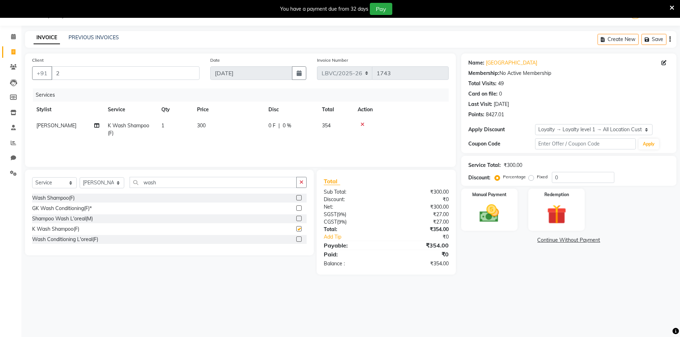
checkbox input "false"
drag, startPoint x: 208, startPoint y: 179, endPoint x: 99, endPoint y: 177, distance: 108.9
click at [99, 177] on div "Select Service Product Membership Package Voucher Prepaid Gift Card Select Styl…" at bounding box center [169, 185] width 275 height 17
click at [97, 180] on select "Select Stylist Counter_Sales Manager [PERSON_NAME] [PERSON_NAME] [PERSON_NAME]" at bounding box center [102, 182] width 45 height 11
select select "87803"
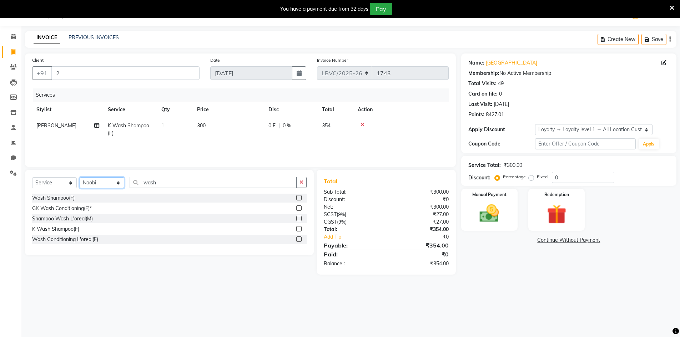
click at [80, 177] on select "Select Stylist Counter_Sales Manager [PERSON_NAME] [PERSON_NAME] [PERSON_NAME]" at bounding box center [102, 182] width 45 height 11
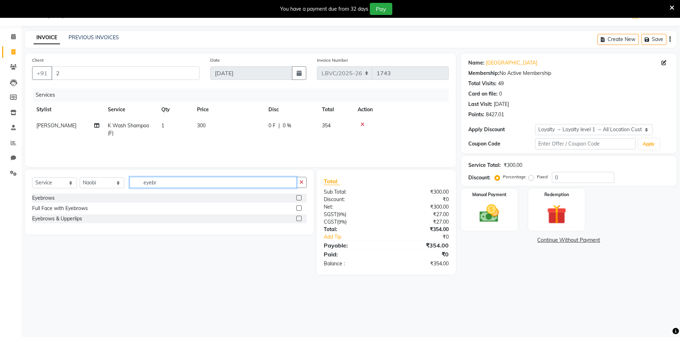
type input "eyebr"
drag, startPoint x: 300, startPoint y: 198, endPoint x: 266, endPoint y: 191, distance: 34.6
click at [300, 199] on label at bounding box center [298, 197] width 5 height 5
click at [300, 199] on input "checkbox" at bounding box center [298, 198] width 5 height 5
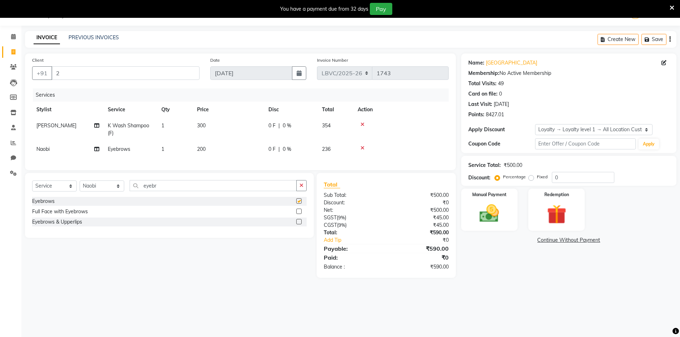
checkbox input "false"
click at [200, 130] on td "300" at bounding box center [228, 130] width 71 height 24
select select "87799"
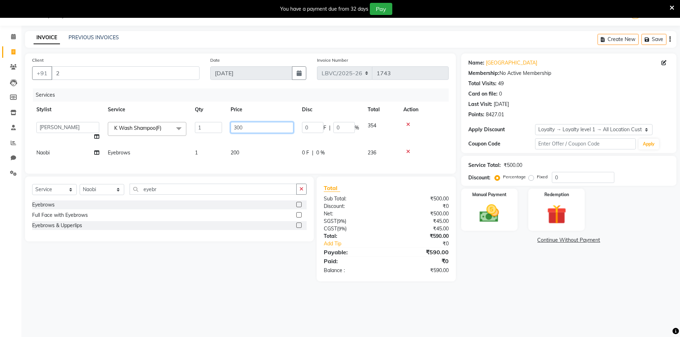
drag, startPoint x: 268, startPoint y: 130, endPoint x: 84, endPoint y: 129, distance: 183.9
click at [177, 130] on tr "Counter_Sales Manager Mohsin Naobi Pooja Rashi Paliwal Rihan Sohail Vipin K Was…" at bounding box center [240, 131] width 417 height 27
type input "900"
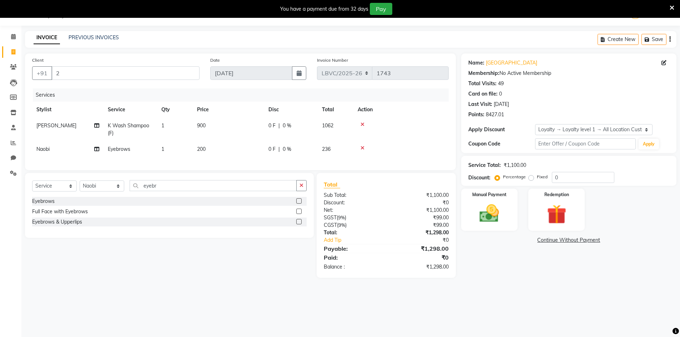
click at [235, 151] on td "200" at bounding box center [228, 149] width 71 height 16
select select "87803"
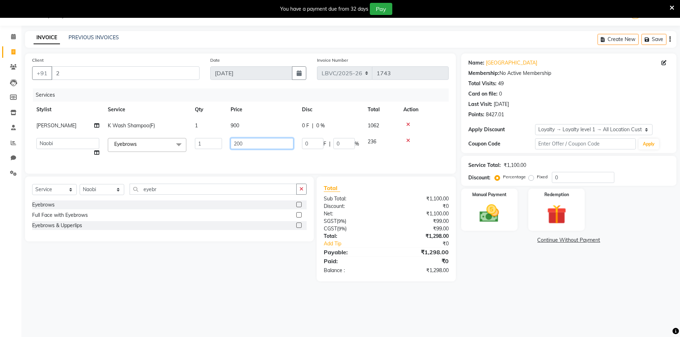
drag, startPoint x: 243, startPoint y: 144, endPoint x: 211, endPoint y: 151, distance: 32.5
click at [219, 148] on tr "Counter_Sales Manager Mohsin Naobi Pooja Rashi Paliwal Rihan Sohail Vipin Eyebr…" at bounding box center [240, 147] width 417 height 27
type input "100"
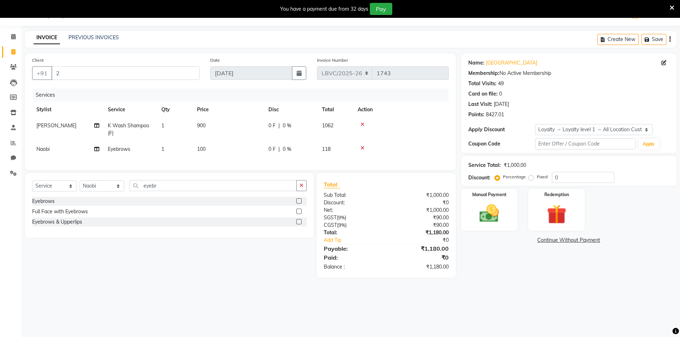
click at [221, 158] on div "Services Stylist Service Qty Price Disc Total Action Mohsin K Wash Shampoo(F) 1…" at bounding box center [240, 126] width 417 height 75
click at [482, 217] on img at bounding box center [489, 213] width 33 height 23
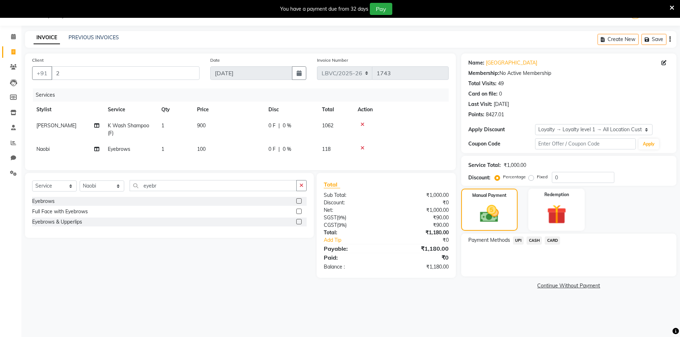
click at [523, 240] on span "UPI" at bounding box center [518, 241] width 11 height 8
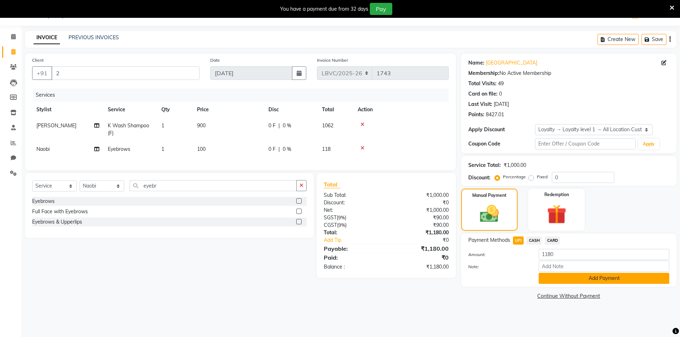
click at [570, 284] on button "Add Payment" at bounding box center [604, 278] width 131 height 11
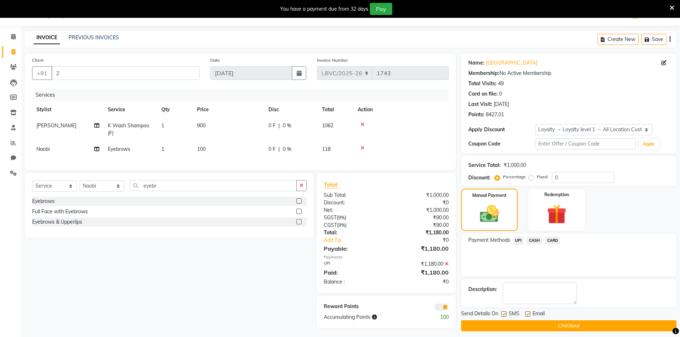
click at [524, 327] on button "Checkout" at bounding box center [568, 326] width 215 height 11
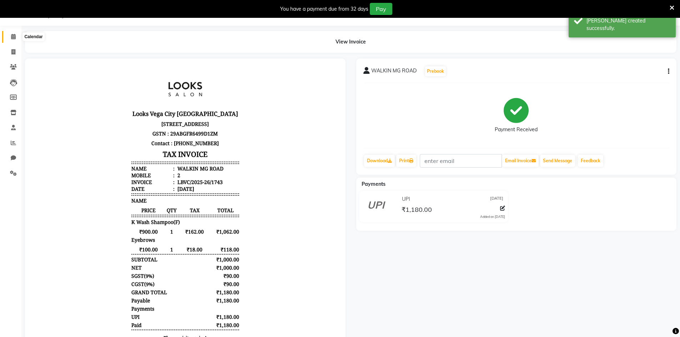
click at [10, 34] on span at bounding box center [13, 37] width 12 height 8
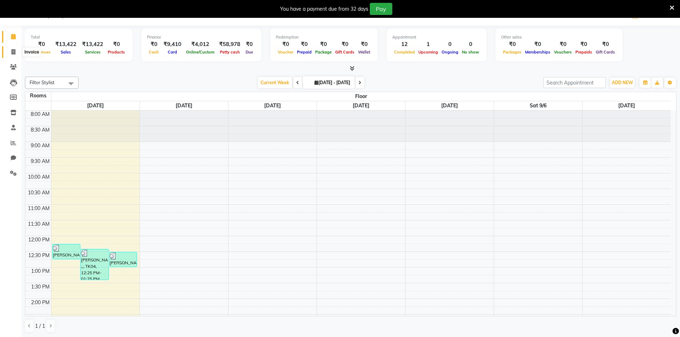
click at [14, 49] on span at bounding box center [13, 52] width 12 height 8
select select "service"
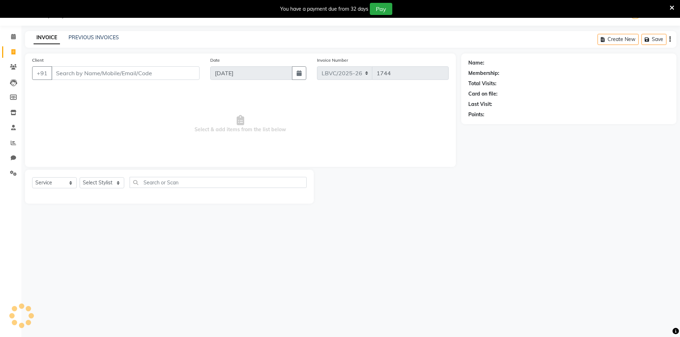
click at [90, 70] on input "Client" at bounding box center [125, 73] width 148 height 14
type input "9840674000"
click at [182, 72] on span "Add Client" at bounding box center [181, 73] width 28 height 7
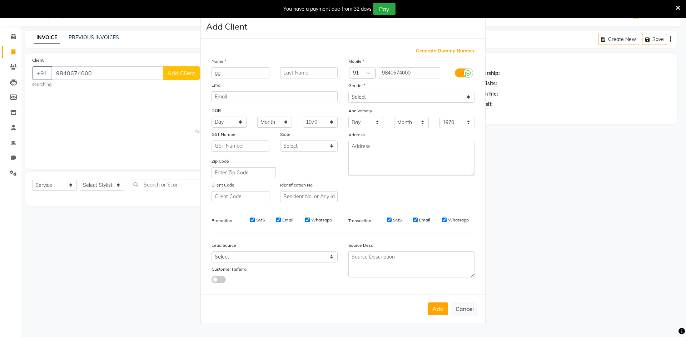
type input "gg"
click at [468, 97] on select "Select [DEMOGRAPHIC_DATA] [DEMOGRAPHIC_DATA] Other Prefer Not To Say" at bounding box center [411, 97] width 126 height 11
click at [348, 92] on select "Select [DEMOGRAPHIC_DATA] [DEMOGRAPHIC_DATA] Other Prefer Not To Say" at bounding box center [411, 97] width 126 height 11
click at [469, 97] on select "Select [DEMOGRAPHIC_DATA] [DEMOGRAPHIC_DATA] Other Prefer Not To Say" at bounding box center [411, 97] width 126 height 11
select select "[DEMOGRAPHIC_DATA]"
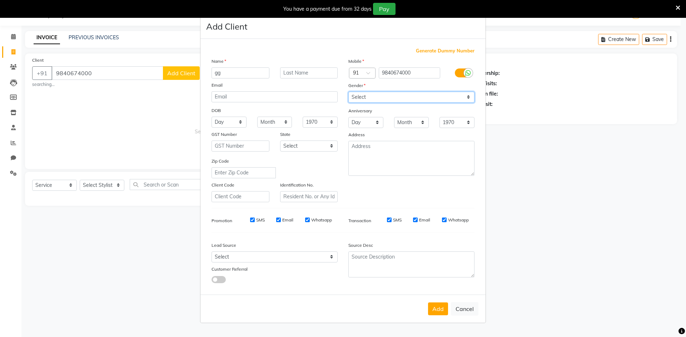
click at [348, 92] on select "Select [DEMOGRAPHIC_DATA] [DEMOGRAPHIC_DATA] Other Prefer Not To Say" at bounding box center [411, 97] width 126 height 11
click at [440, 313] on button "Add" at bounding box center [438, 309] width 20 height 13
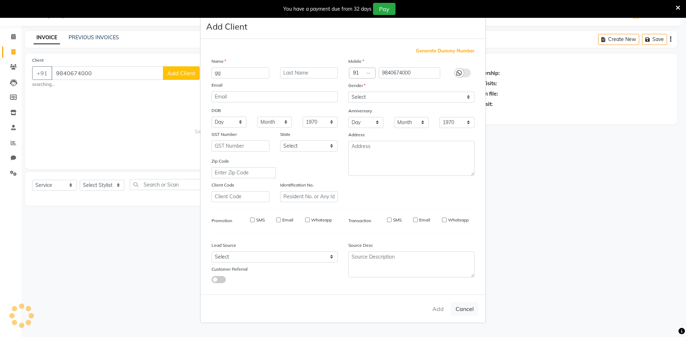
select select
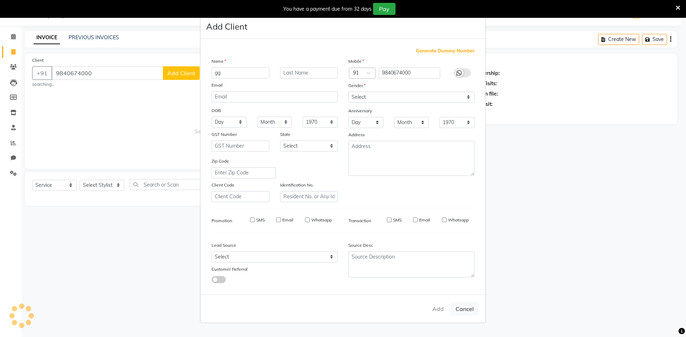
select select
checkbox input "false"
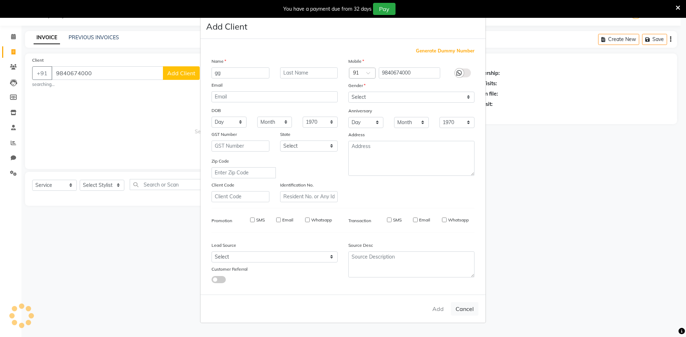
checkbox input "false"
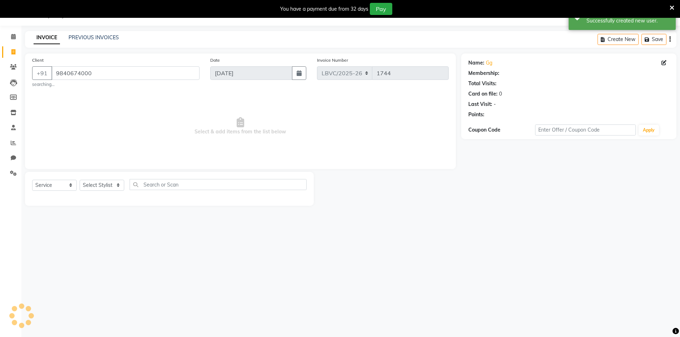
select select "1: Object"
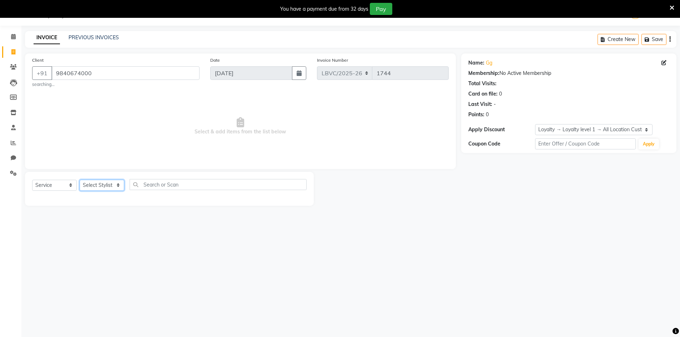
click at [116, 185] on select "Select Stylist Counter_Sales Manager [PERSON_NAME] [PERSON_NAME] [PERSON_NAME]" at bounding box center [102, 185] width 45 height 11
select select "87801"
click at [80, 180] on select "Select Stylist Counter_Sales Manager [PERSON_NAME] [PERSON_NAME] [PERSON_NAME]" at bounding box center [102, 185] width 45 height 11
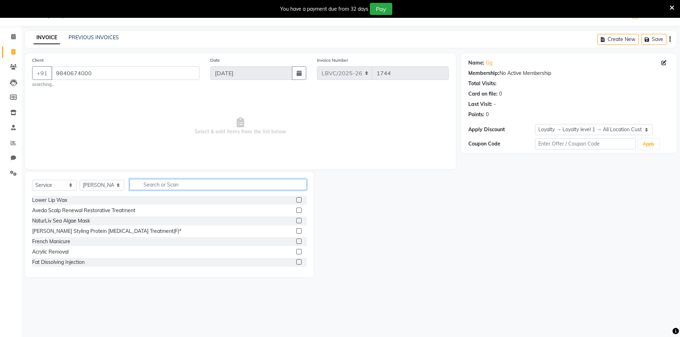
click at [160, 184] on input "text" at bounding box center [218, 184] width 177 height 11
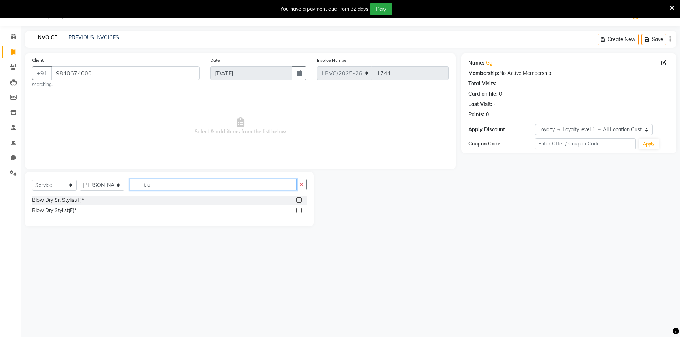
type input "blo"
click at [76, 211] on div "Blow Dry Stylist(F)*" at bounding box center [54, 210] width 44 height 7
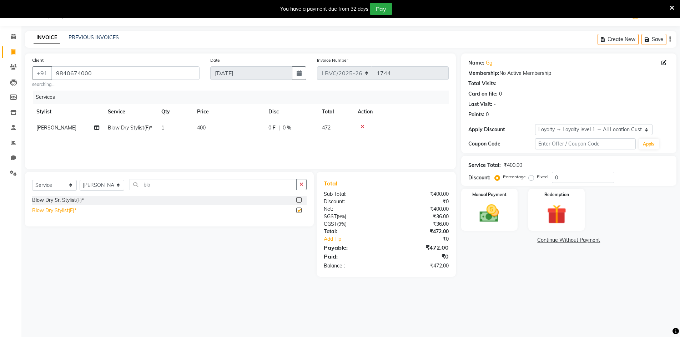
checkbox input "false"
click at [211, 126] on td "400" at bounding box center [228, 128] width 71 height 16
select select "87801"
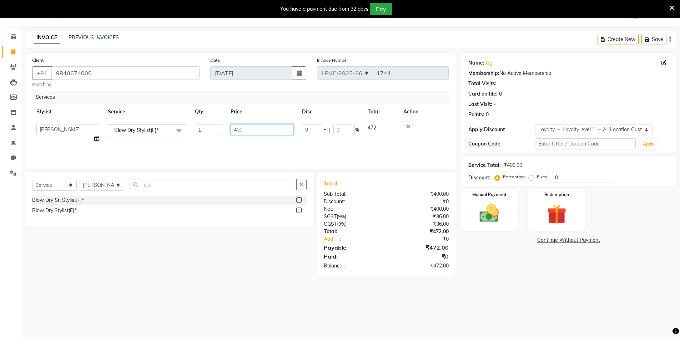
click at [232, 127] on input "400" at bounding box center [262, 129] width 63 height 11
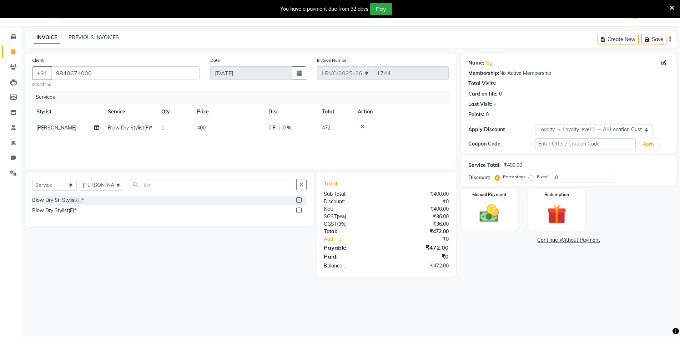
drag, startPoint x: 257, startPoint y: 124, endPoint x: 240, endPoint y: 126, distance: 17.6
click at [240, 126] on td "400" at bounding box center [228, 128] width 71 height 16
select select "87801"
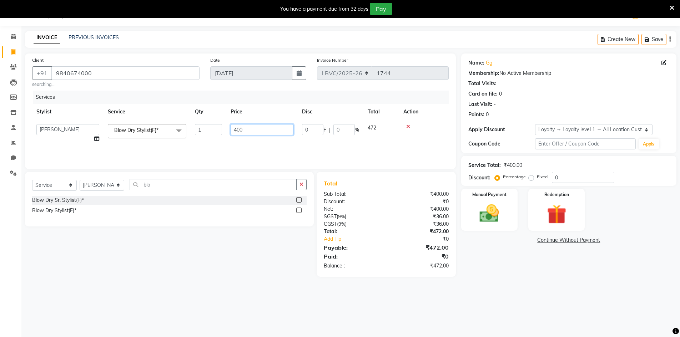
drag, startPoint x: 251, startPoint y: 127, endPoint x: 231, endPoint y: 127, distance: 20.4
click at [231, 127] on input "400" at bounding box center [262, 129] width 63 height 11
type input "350"
click at [500, 282] on main "INVOICE PREVIOUS INVOICES Create New Save Client +91 9840674000 searching... Da…" at bounding box center [350, 159] width 659 height 257
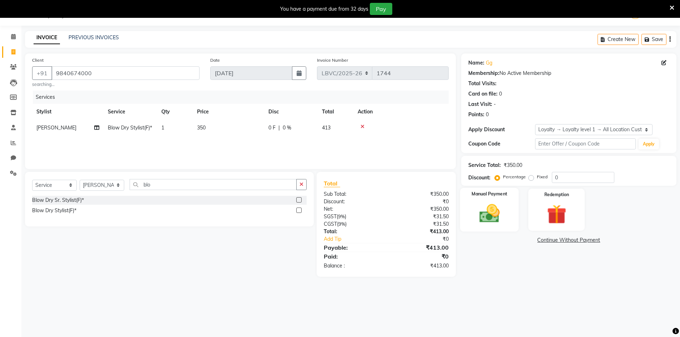
click at [496, 212] on img at bounding box center [489, 213] width 33 height 23
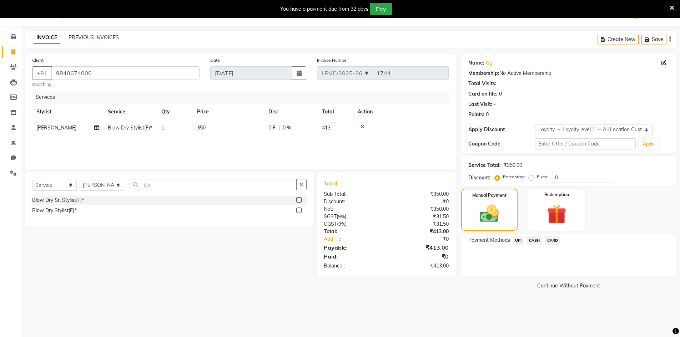
click at [518, 242] on span "UPI" at bounding box center [518, 241] width 11 height 8
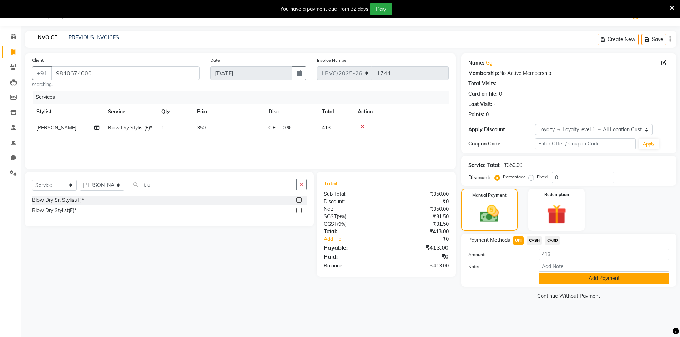
click at [549, 281] on button "Add Payment" at bounding box center [604, 278] width 131 height 11
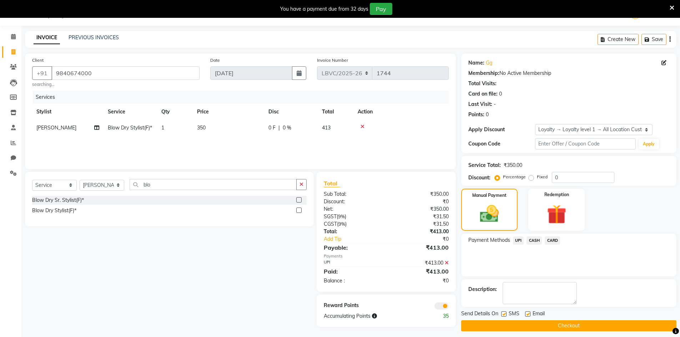
click at [543, 328] on button "Checkout" at bounding box center [568, 326] width 215 height 11
